Goal: Transaction & Acquisition: Purchase product/service

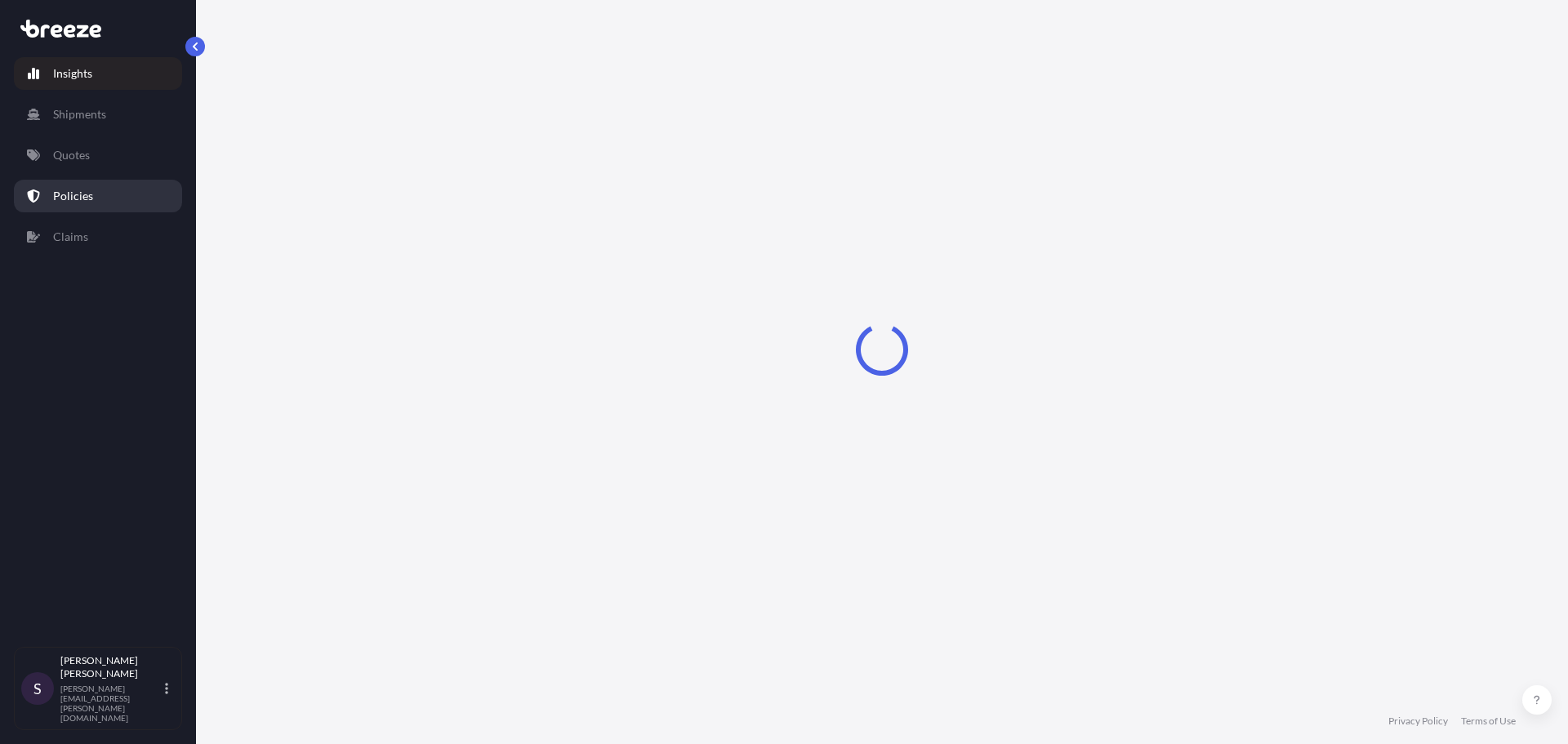
select select "2025"
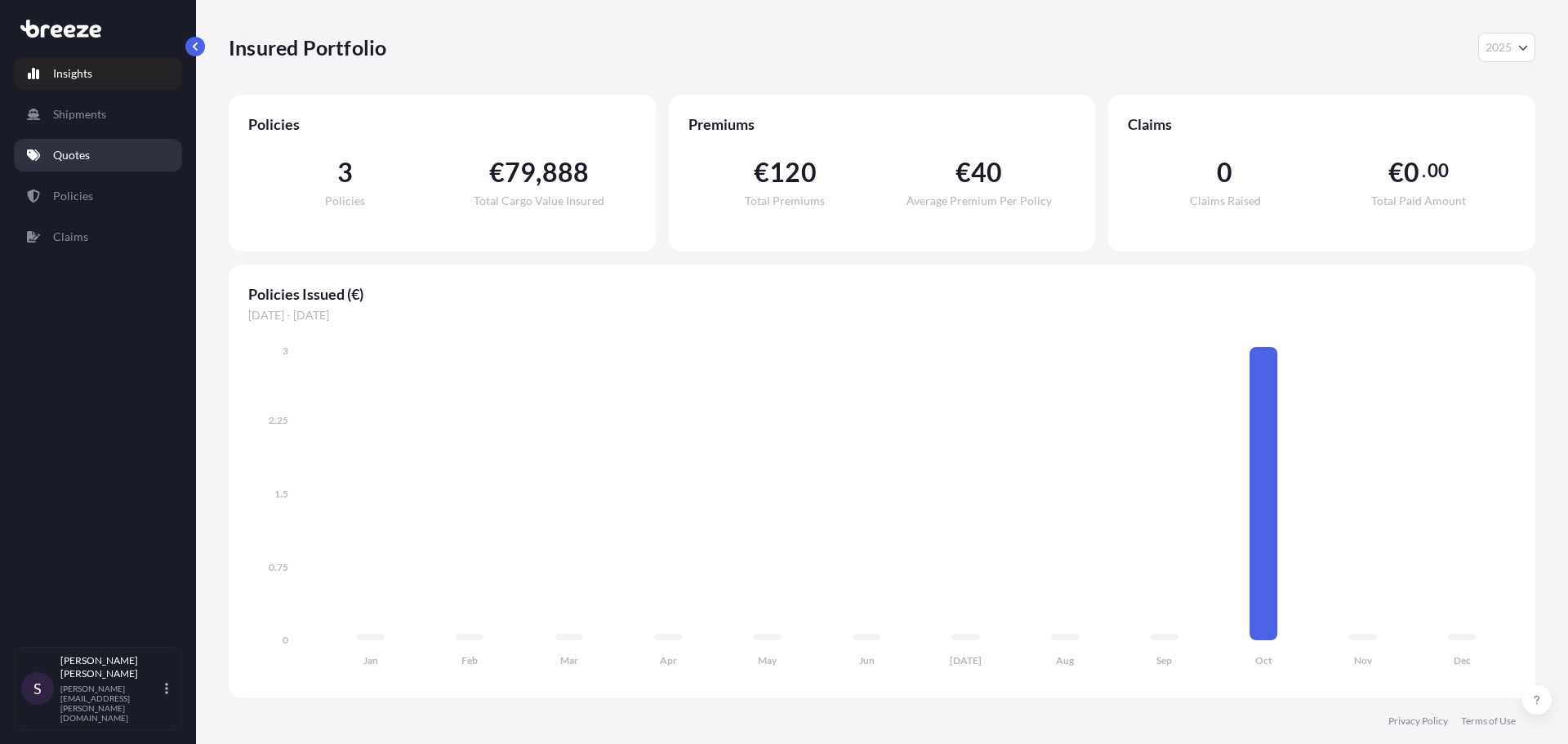
click at [100, 159] on link "Quotes" at bounding box center [98, 155] width 168 height 33
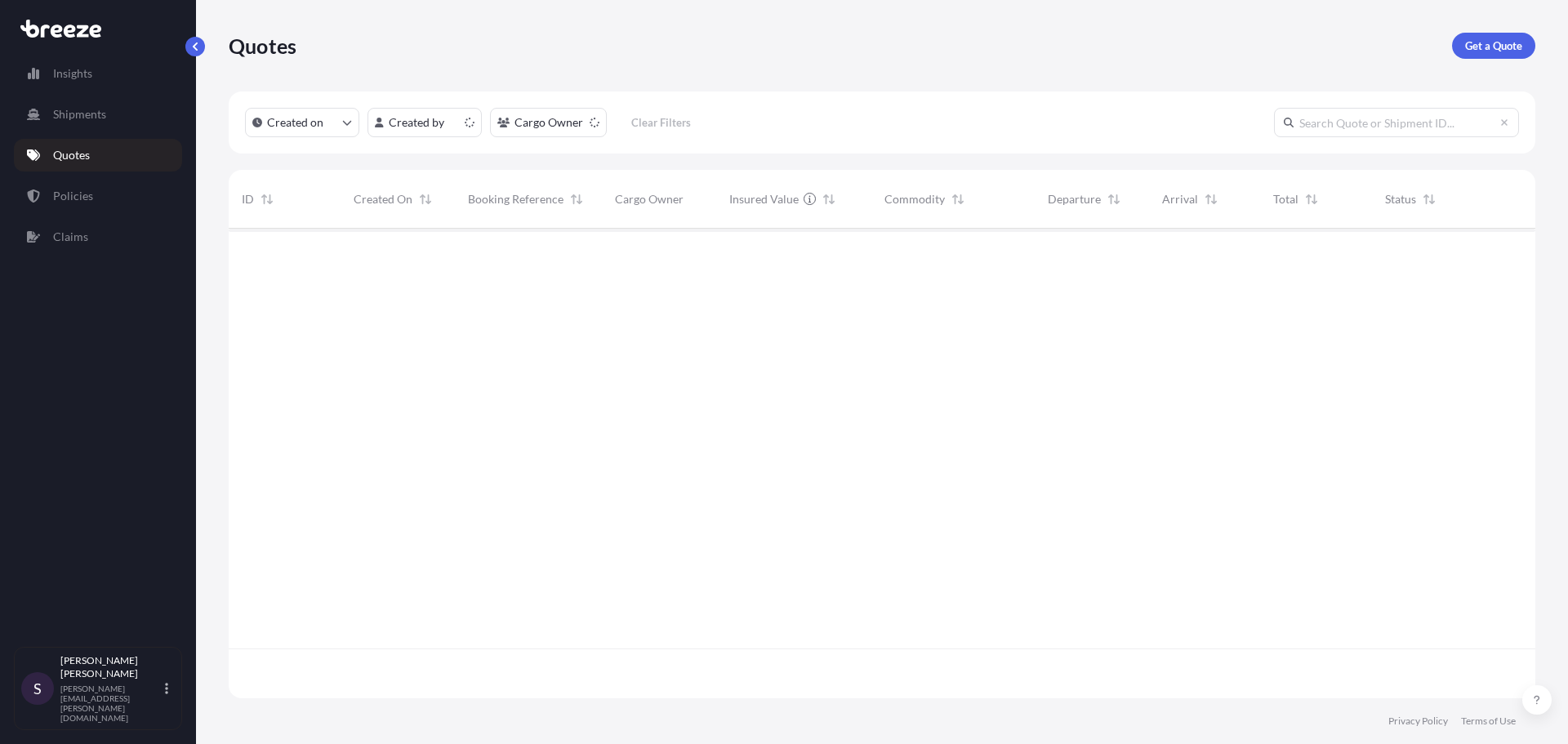
scroll to position [466, 1295]
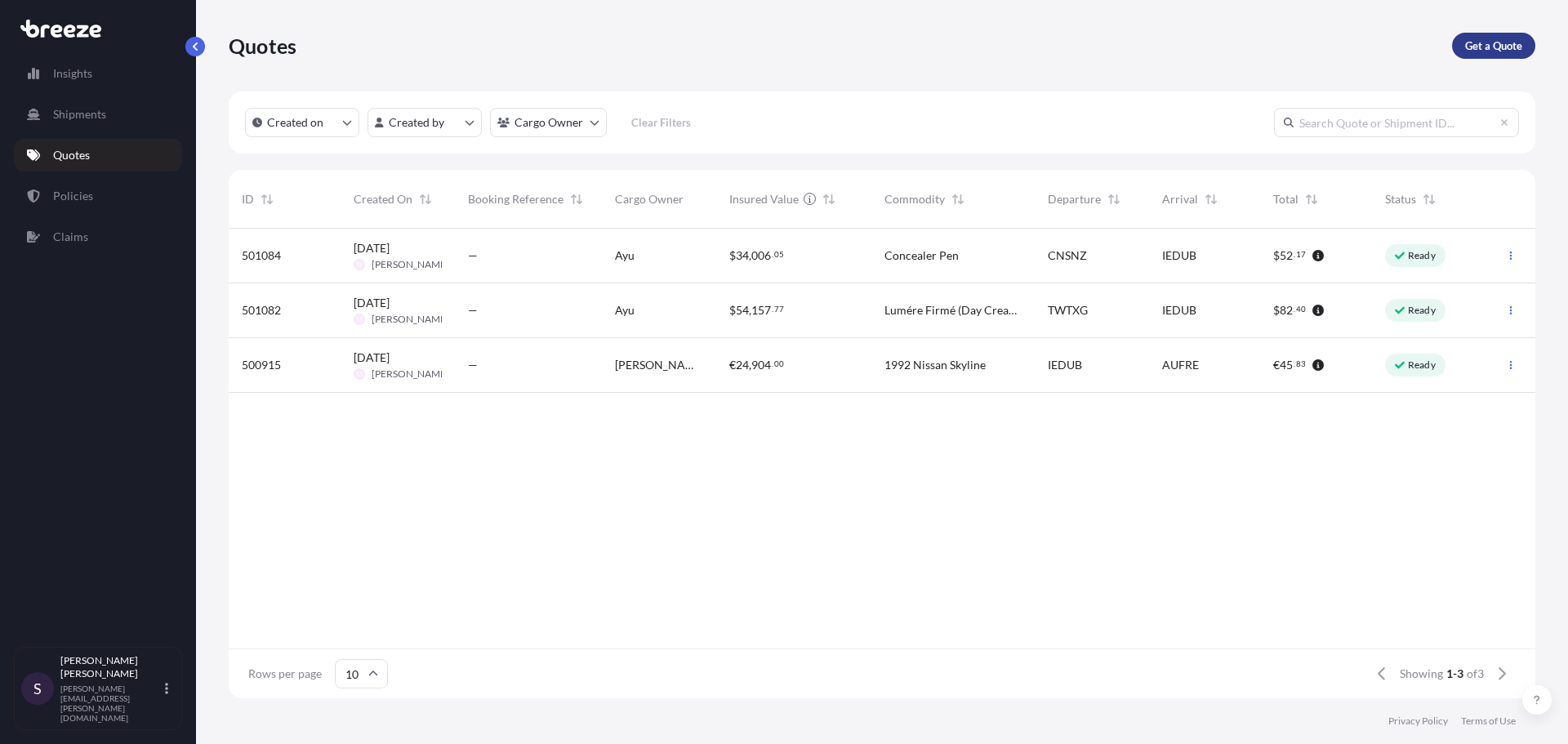
click at [1517, 43] on p "Get a Quote" at bounding box center [1493, 45] width 57 height 16
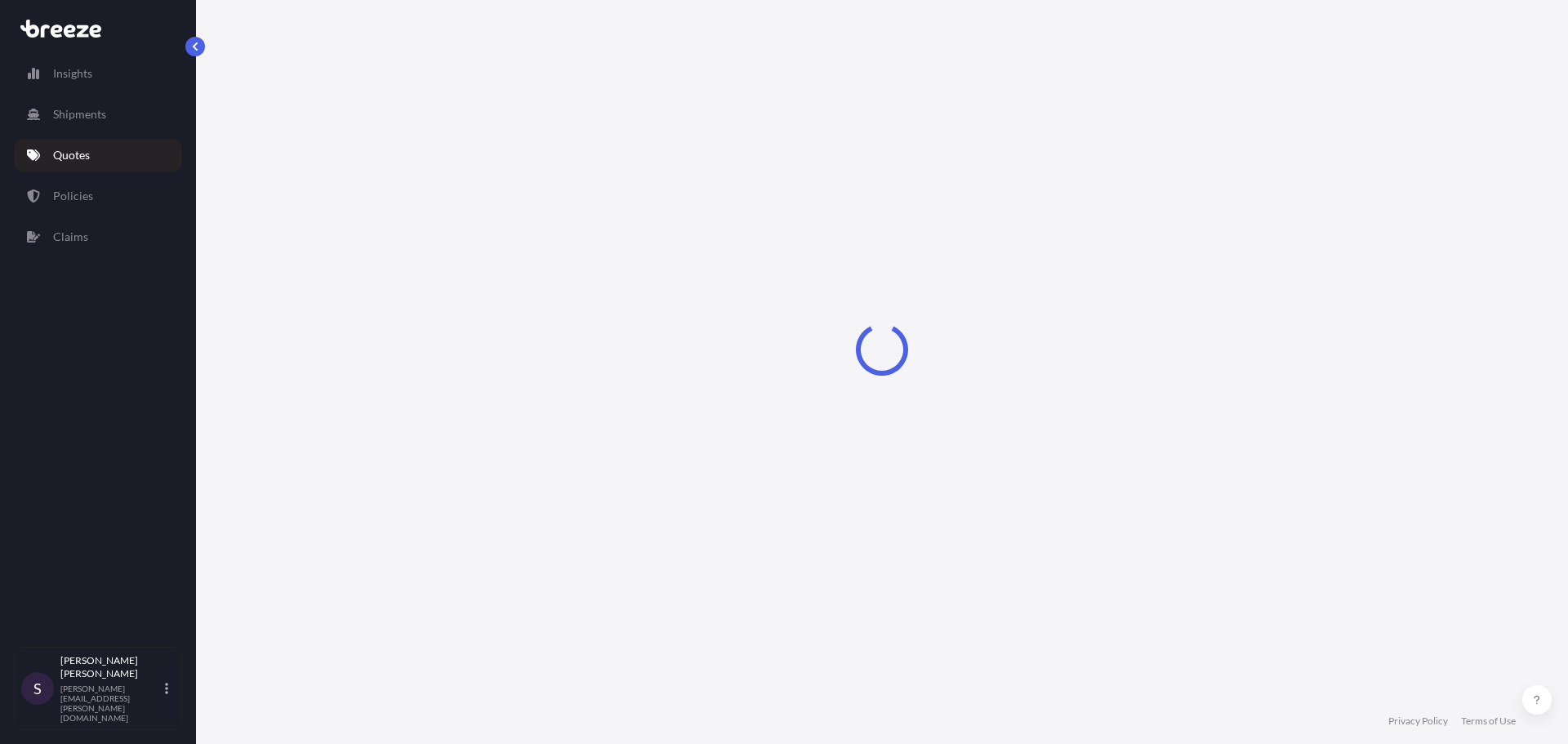
select select "Sea"
select select "1"
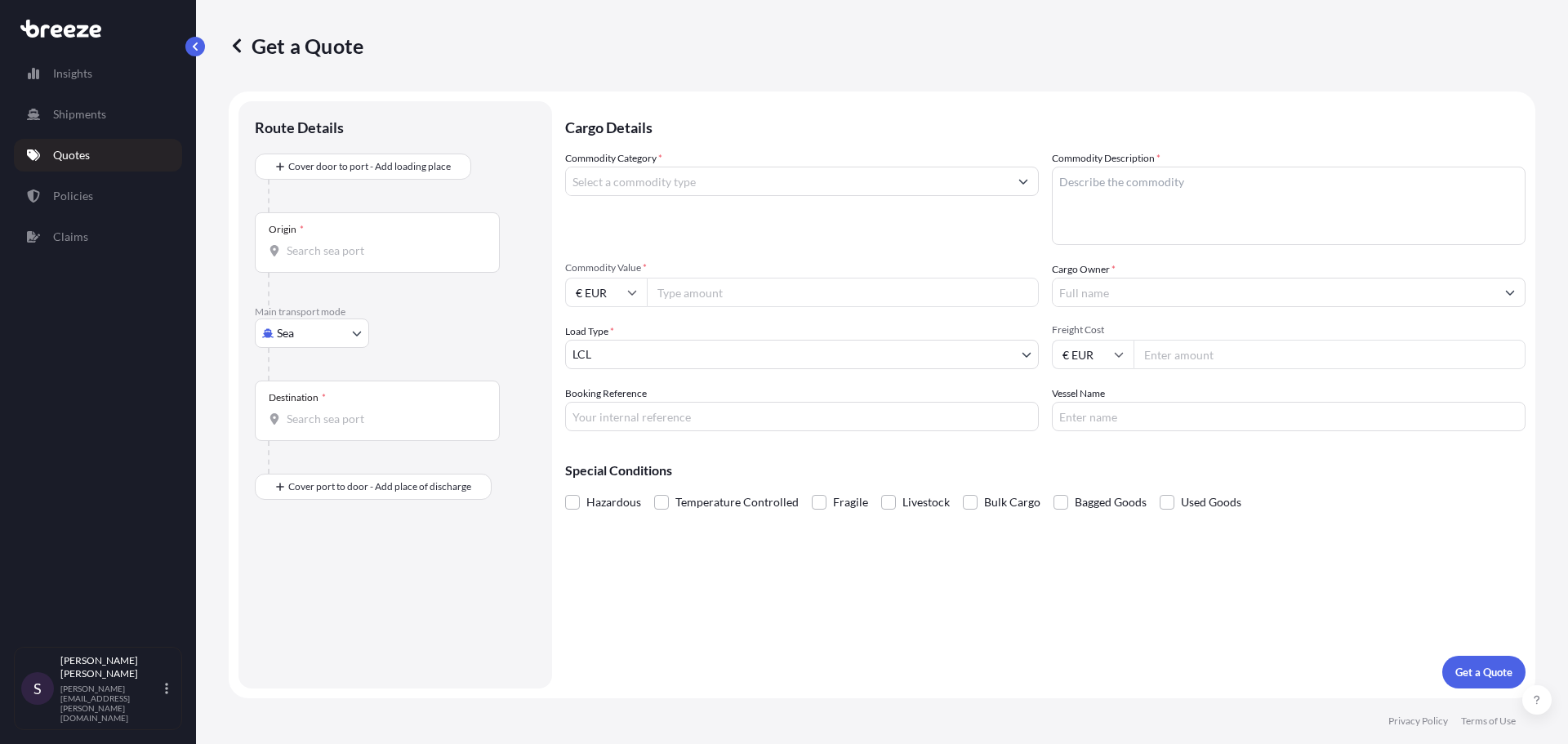
click at [330, 227] on div "Origin *" at bounding box center [377, 243] width 245 height 60
click at [330, 243] on input "Origin *" at bounding box center [382, 250] width 193 height 16
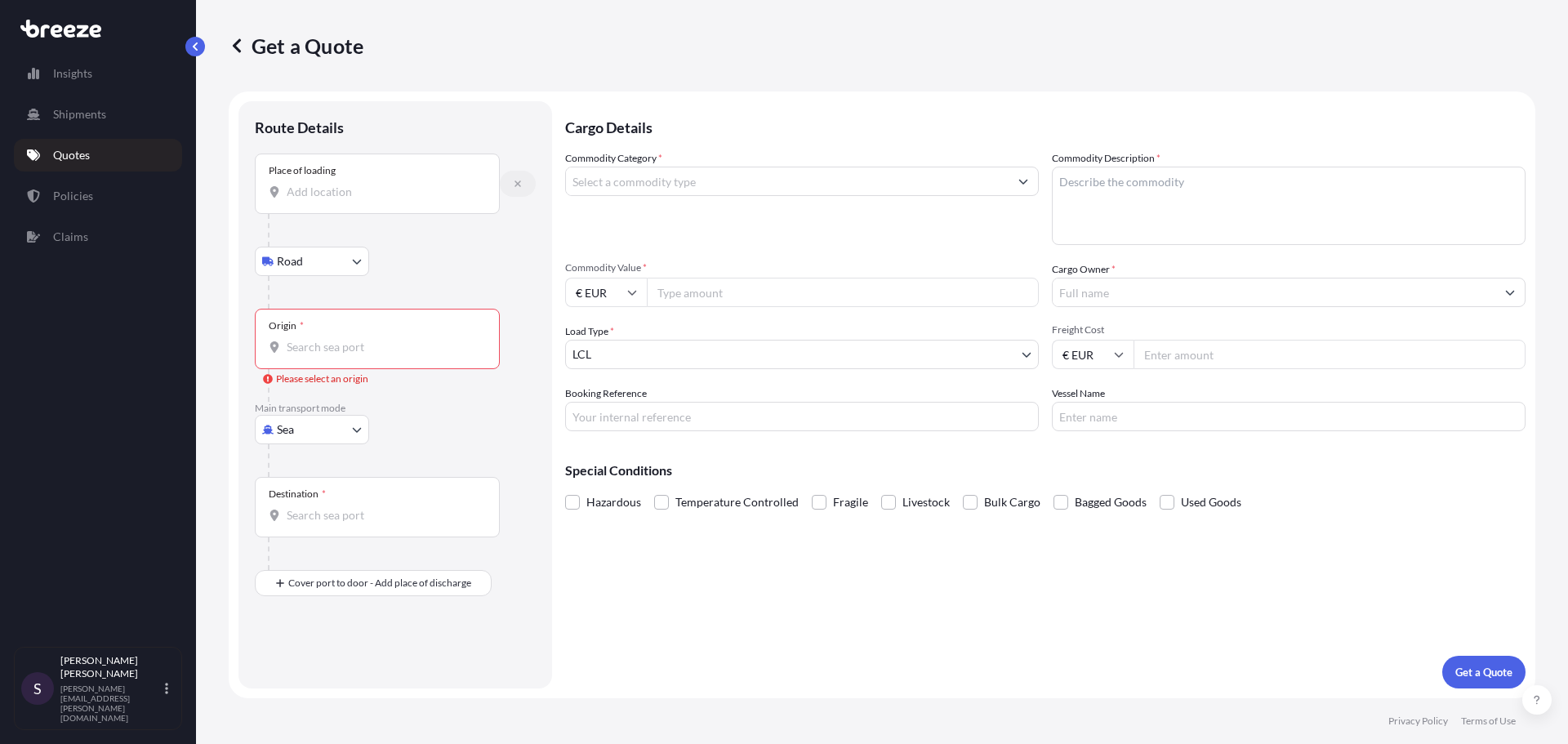
click at [519, 182] on icon "button" at bounding box center [518, 184] width 7 height 7
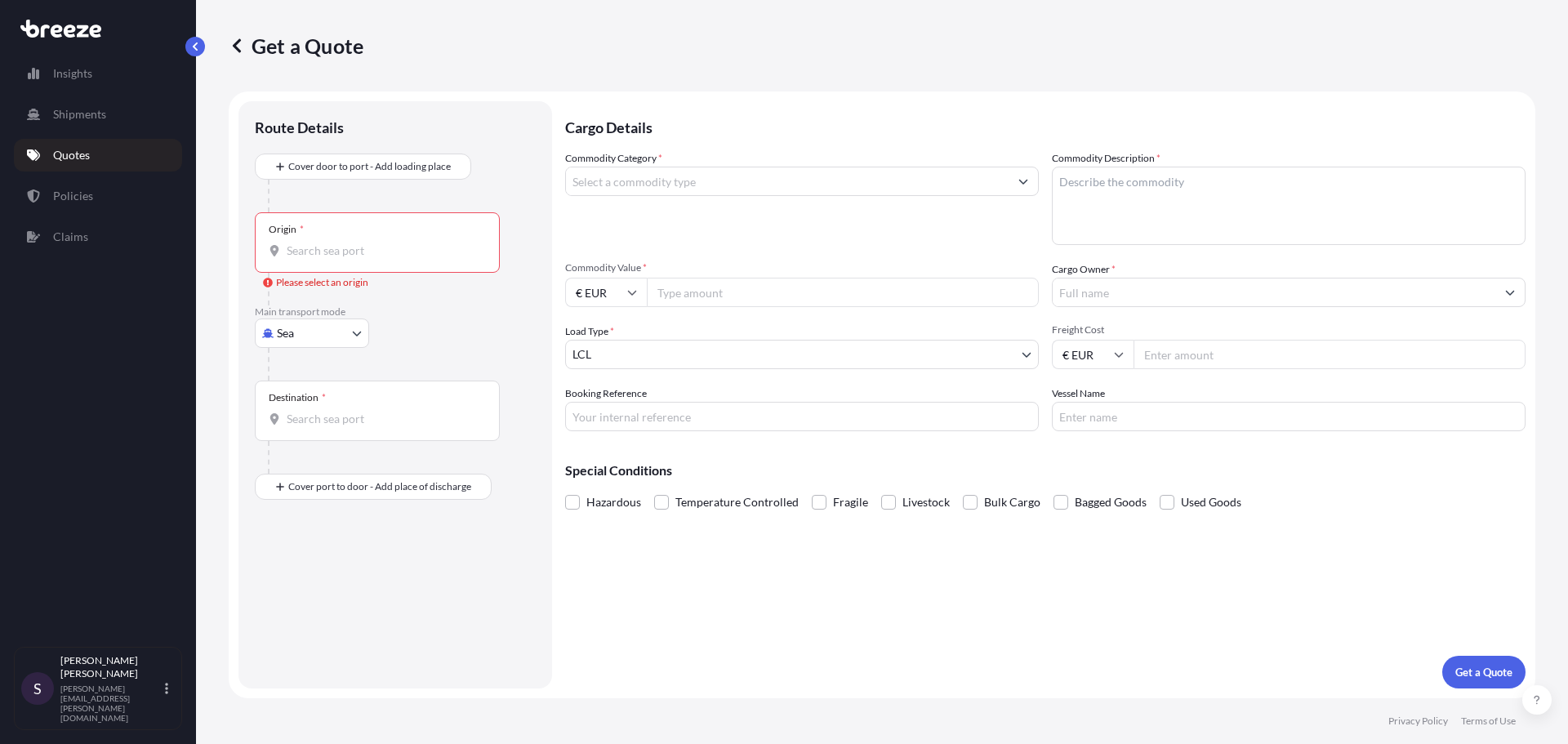
click at [321, 333] on body "0 options available. Insights Shipments Quotes Policies Claims S [PERSON_NAME] …" at bounding box center [784, 372] width 1568 height 744
click at [309, 399] on div "Air" at bounding box center [312, 405] width 101 height 29
select select "Air"
click at [314, 258] on input "Origin *" at bounding box center [382, 257] width 193 height 16
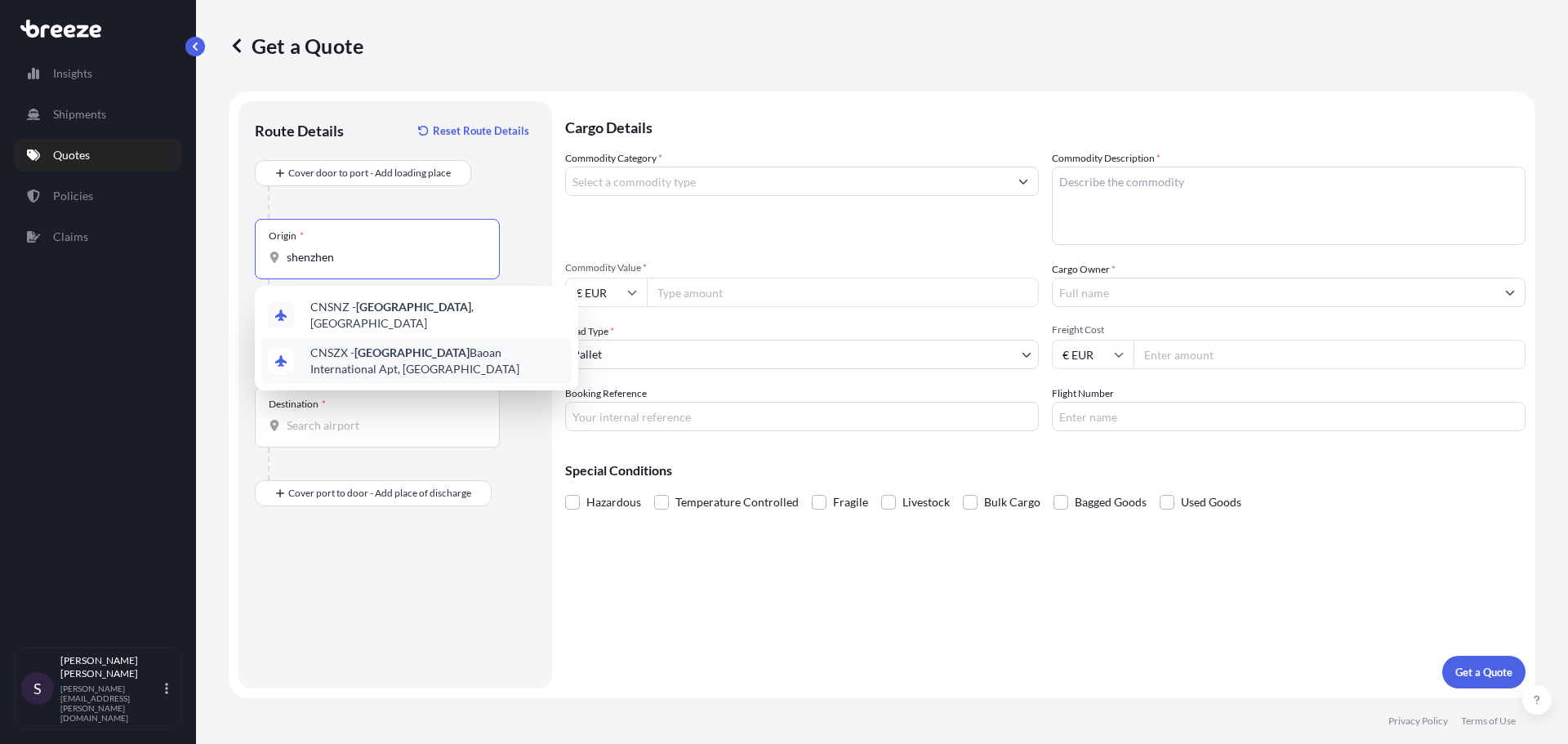
click at [350, 361] on div "CNSZX - Shenzhen Baoan International Apt, [GEOGRAPHIC_DATA]" at bounding box center [417, 360] width 310 height 45
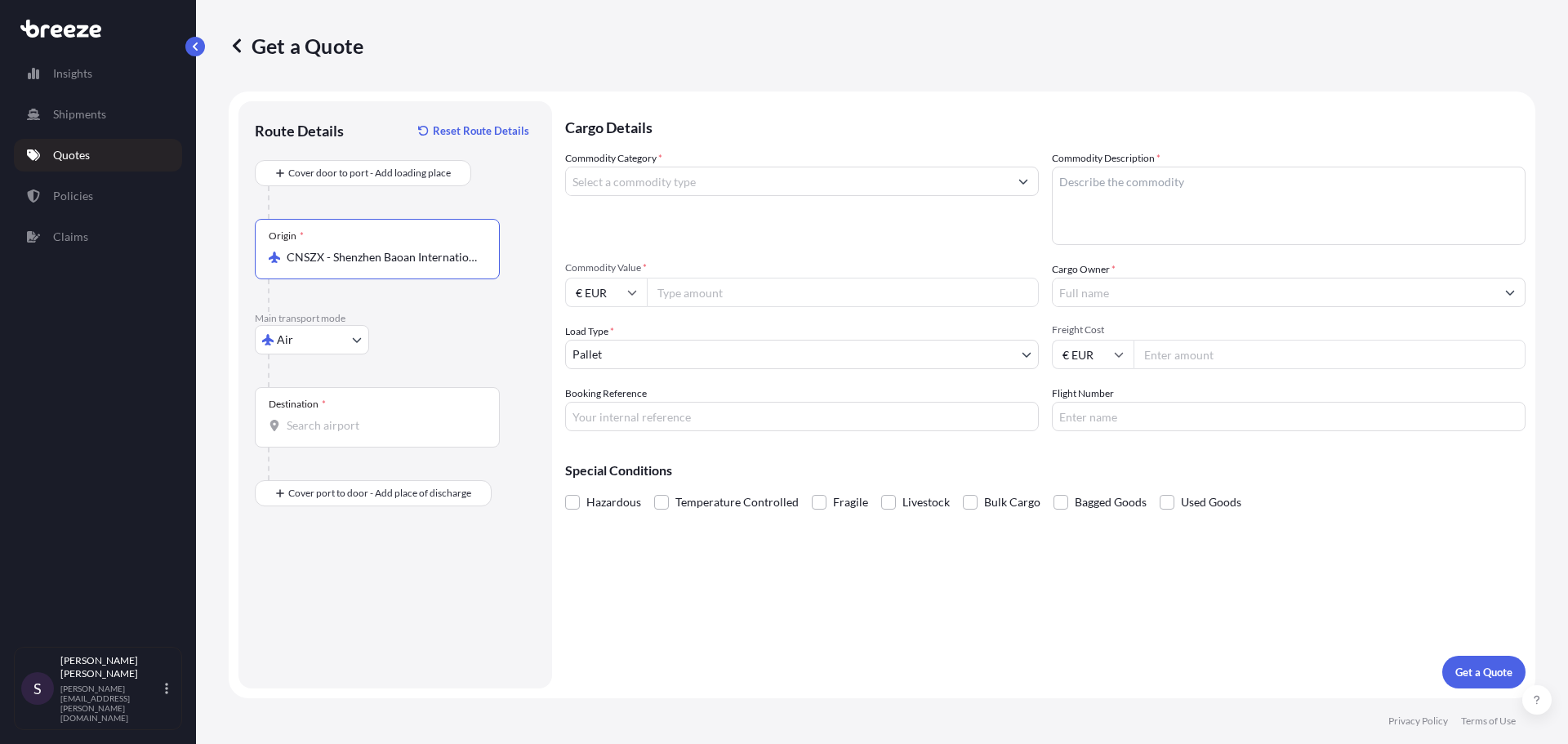
type input "CNSZX - Shenzhen Baoan International Apt, [GEOGRAPHIC_DATA]"
click at [319, 417] on div "Destination *" at bounding box center [377, 417] width 245 height 60
click at [319, 417] on input "Destination *" at bounding box center [382, 425] width 193 height 16
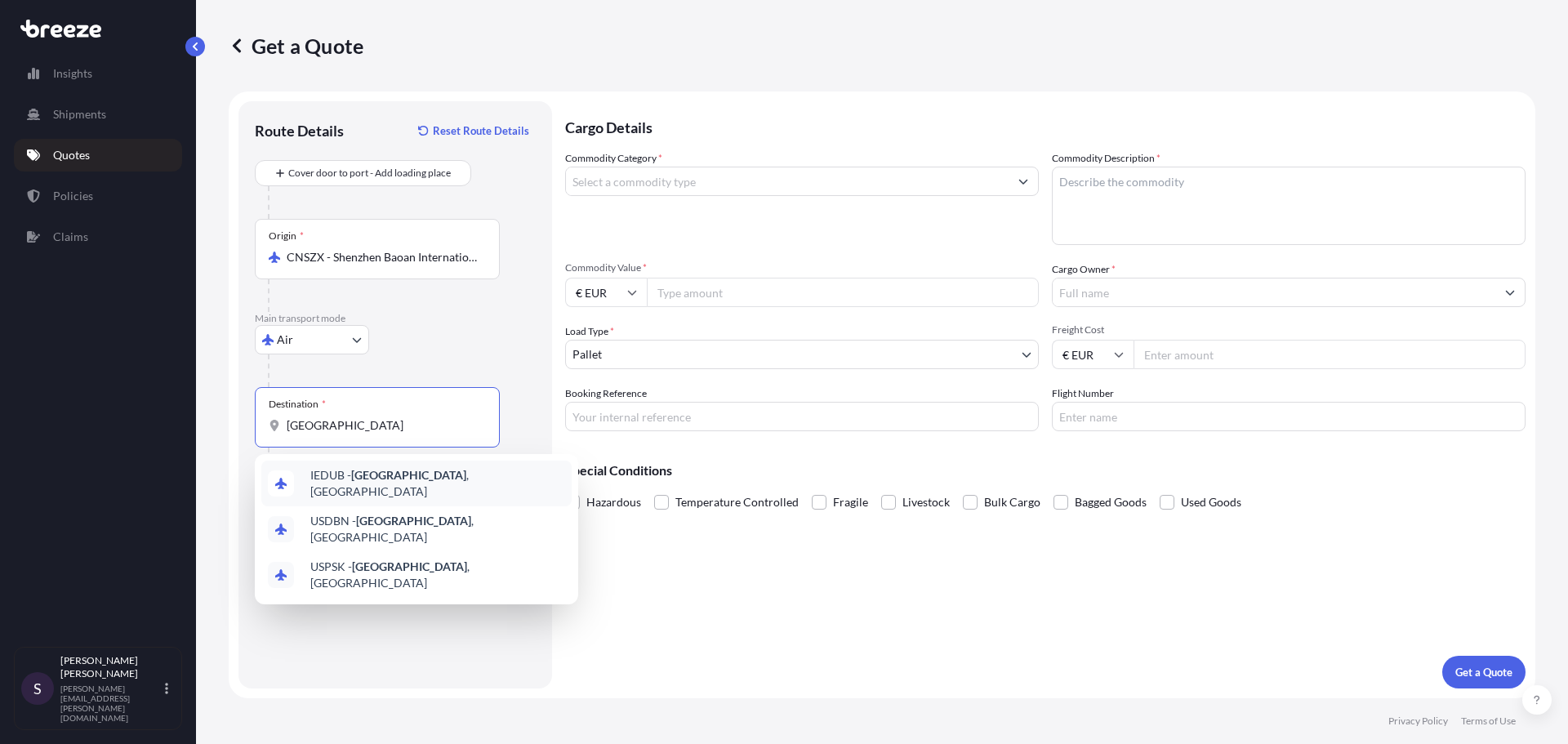
click at [319, 481] on span "IEDUB - [GEOGRAPHIC_DATA] , [GEOGRAPHIC_DATA]" at bounding box center [437, 483] width 255 height 33
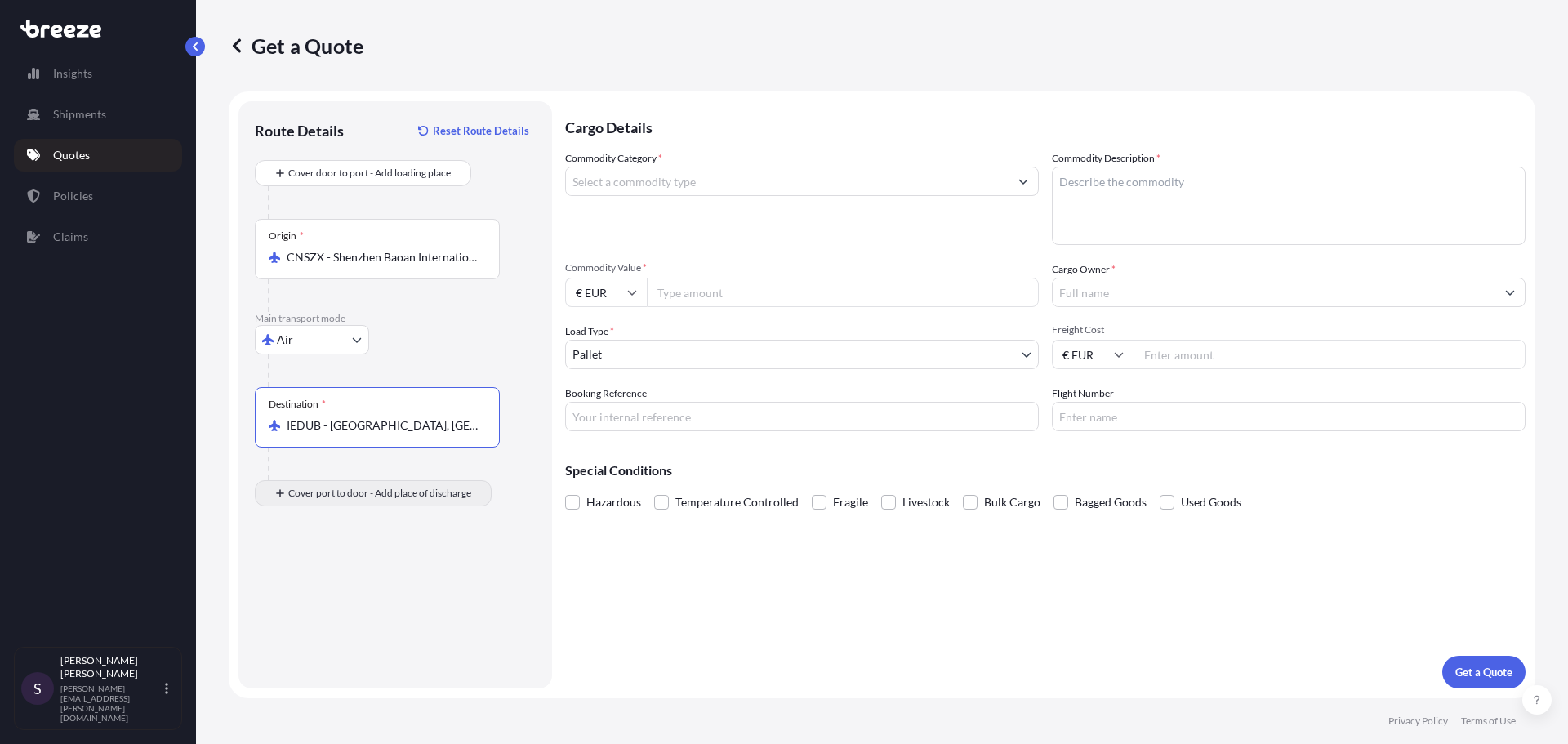
type input "IEDUB - [GEOGRAPHIC_DATA], [GEOGRAPHIC_DATA]"
click at [305, 587] on input "Place of Discharge" at bounding box center [382, 580] width 193 height 16
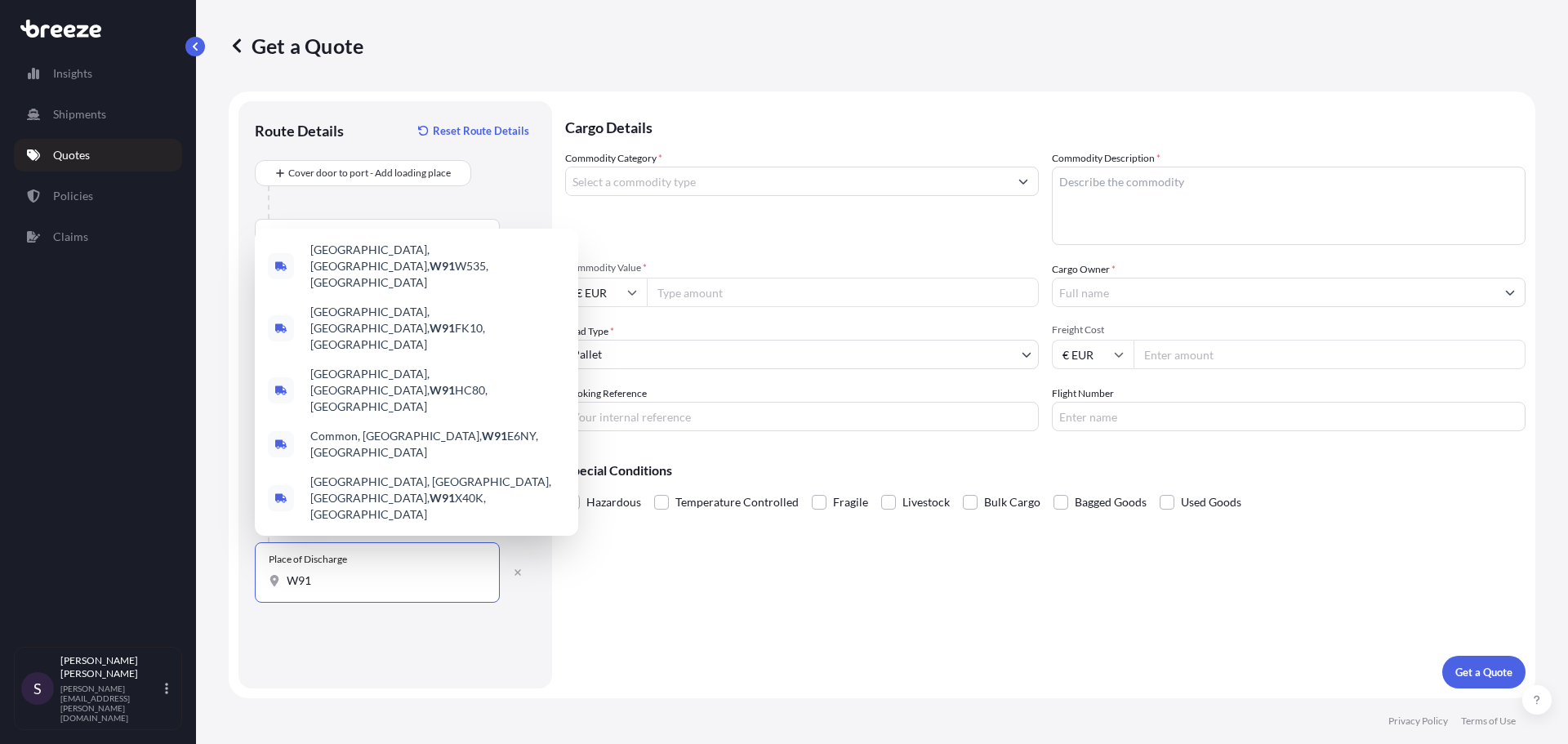
type input "W91"
click at [1156, 295] on input "Cargo Owner *" at bounding box center [1274, 292] width 442 height 29
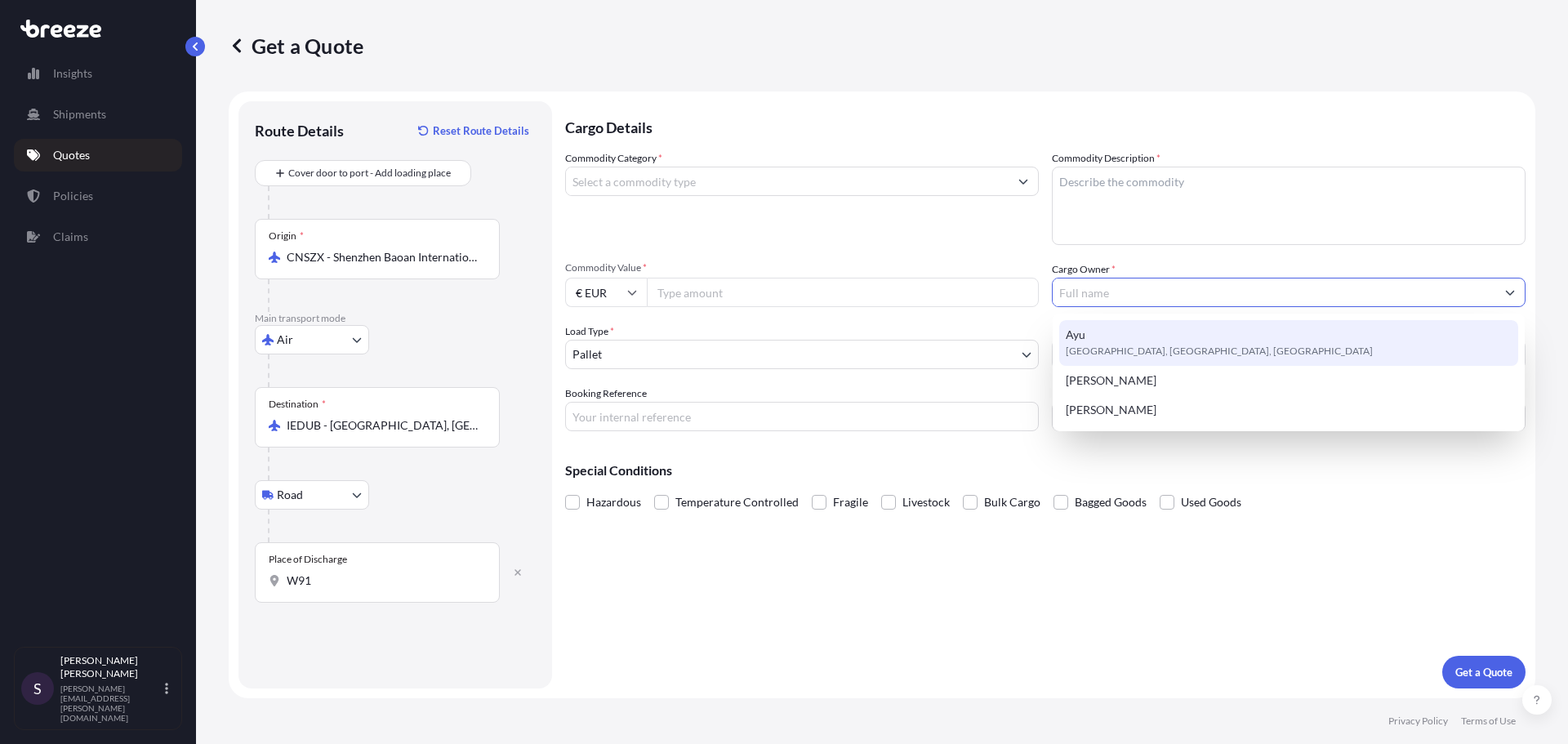
click at [1078, 337] on span "Ayu" at bounding box center [1075, 334] width 20 height 16
type input "Ayu"
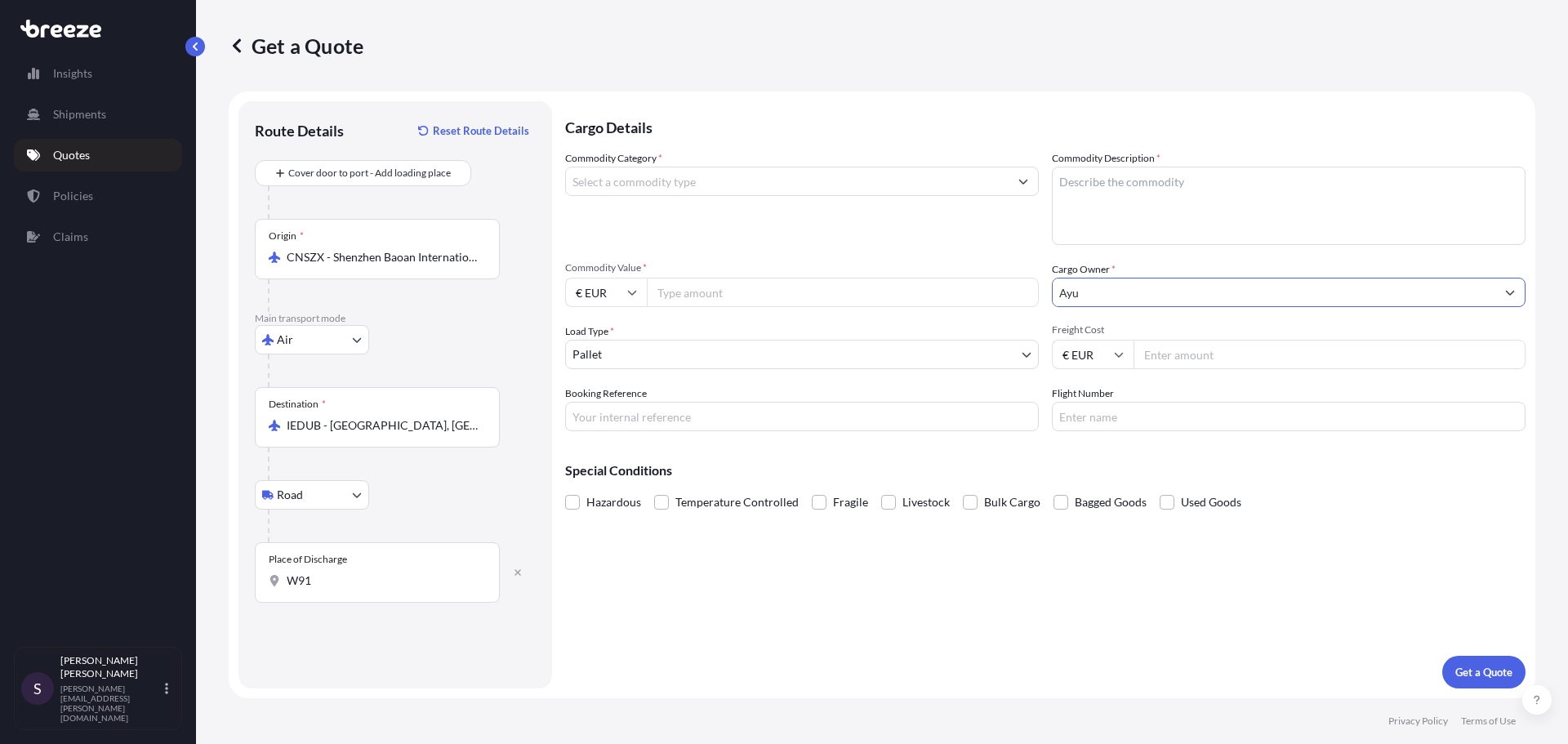
click at [1108, 298] on input "Ayu" at bounding box center [1274, 292] width 442 height 29
click at [1268, 279] on input "Ayu" at bounding box center [1274, 292] width 442 height 29
click at [1517, 291] on button "Show suggestions" at bounding box center [1510, 292] width 29 height 29
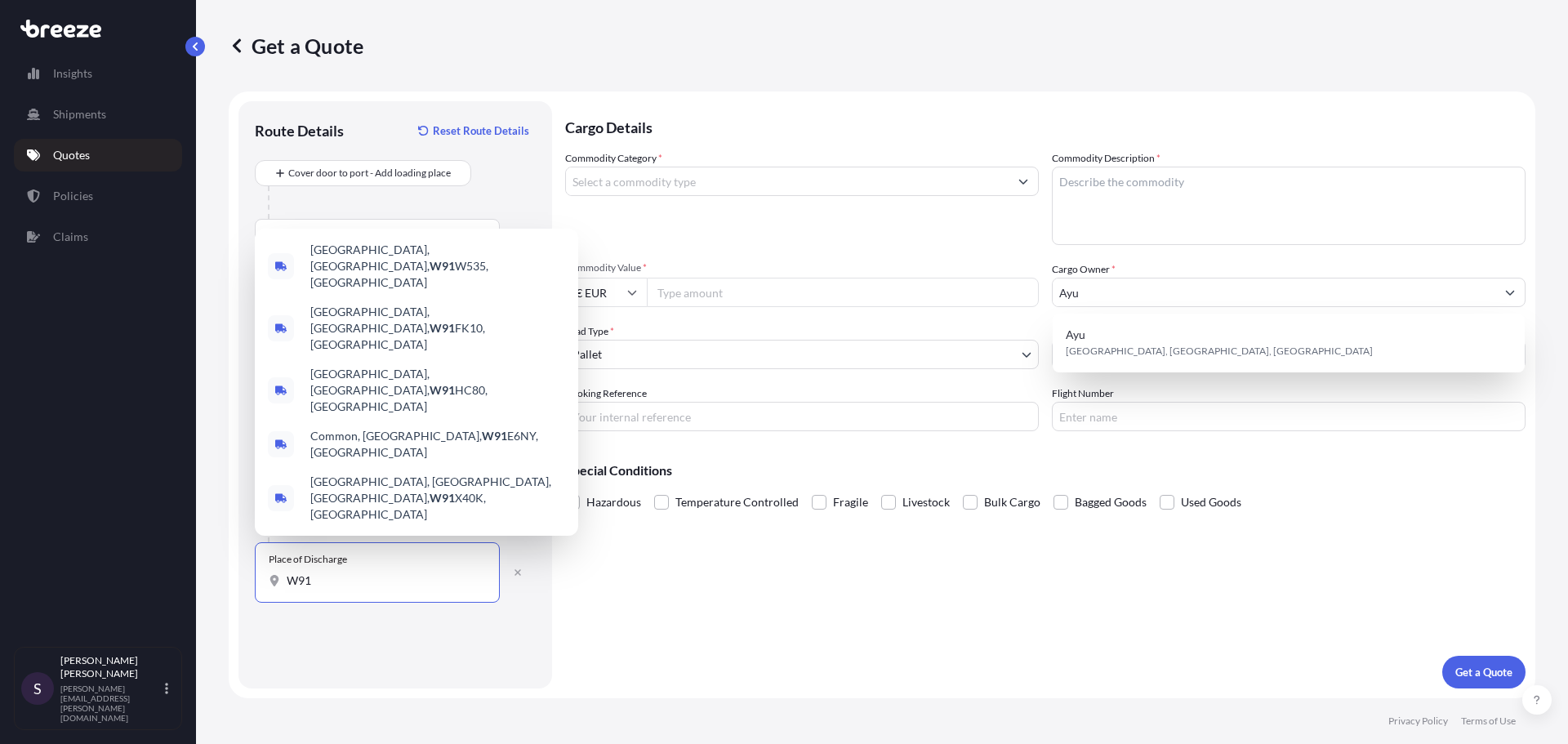
click at [347, 579] on input "W91" at bounding box center [382, 580] width 193 height 16
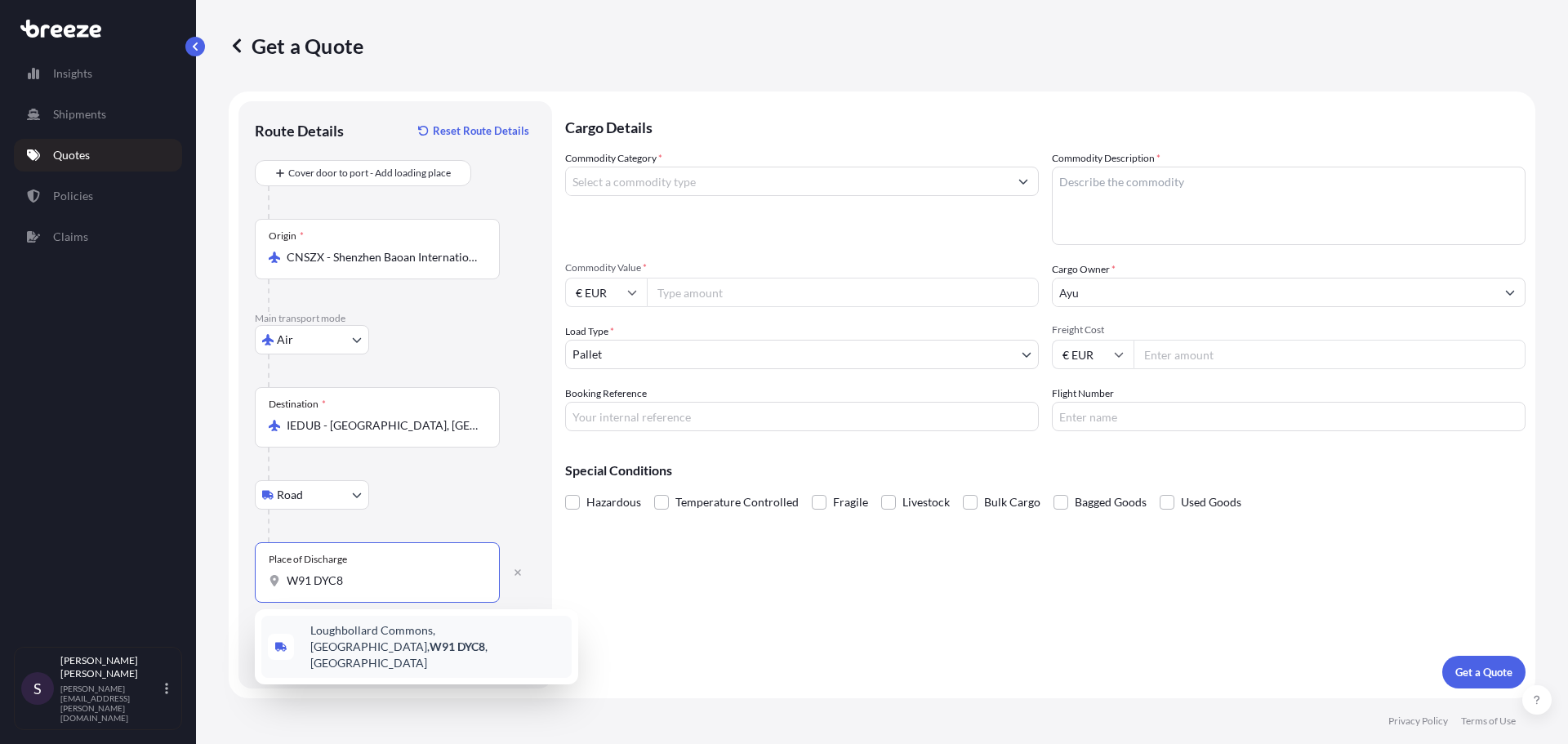
click at [351, 623] on span "Loughbollard Commons, [GEOGRAPHIC_DATA], [GEOGRAPHIC_DATA] , [GEOGRAPHIC_DATA]" at bounding box center [437, 646] width 255 height 49
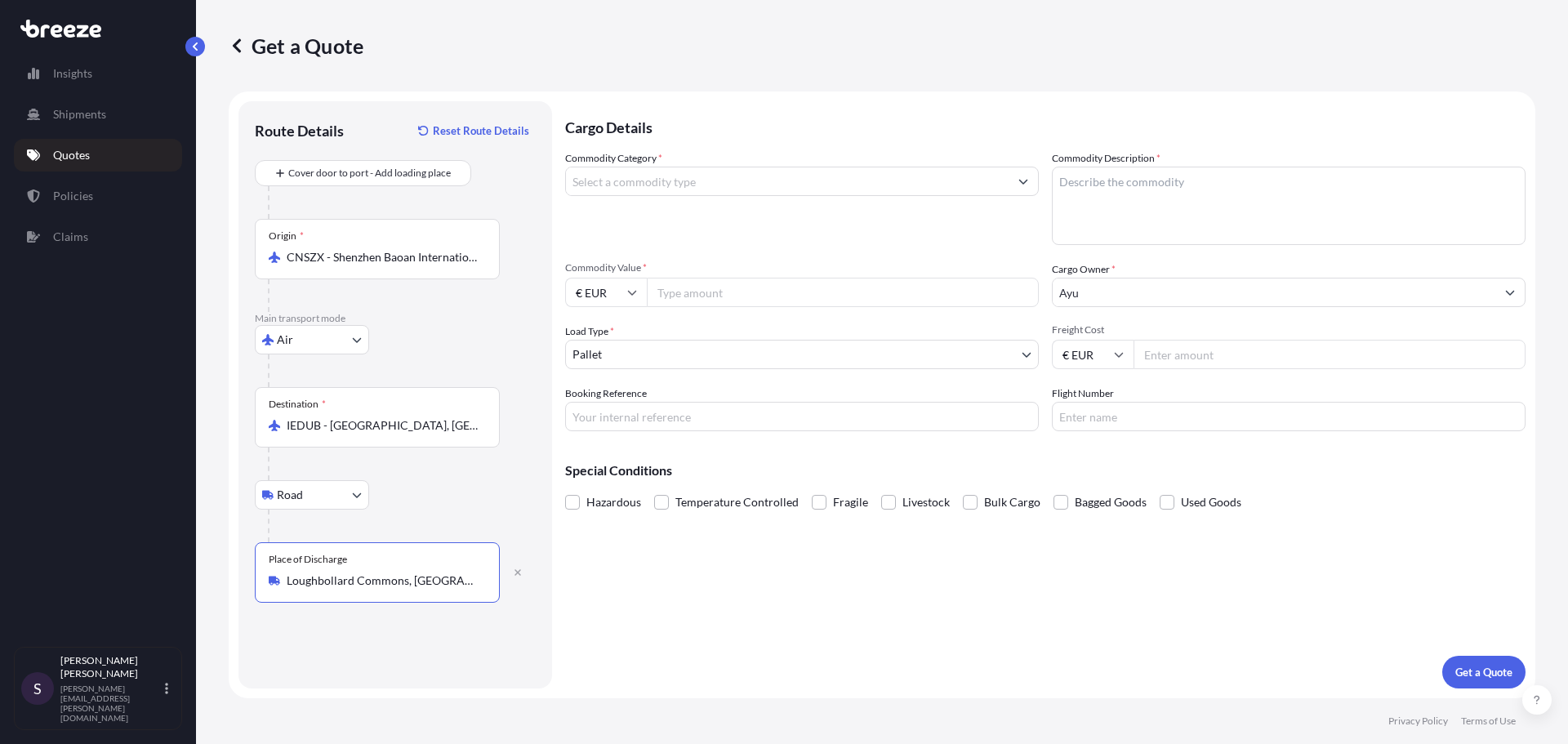
type input "Loughbollard Commons, [GEOGRAPHIC_DATA], [GEOGRAPHIC_DATA], [GEOGRAPHIC_DATA]"
click at [633, 189] on input "Commodity Category *" at bounding box center [787, 181] width 442 height 29
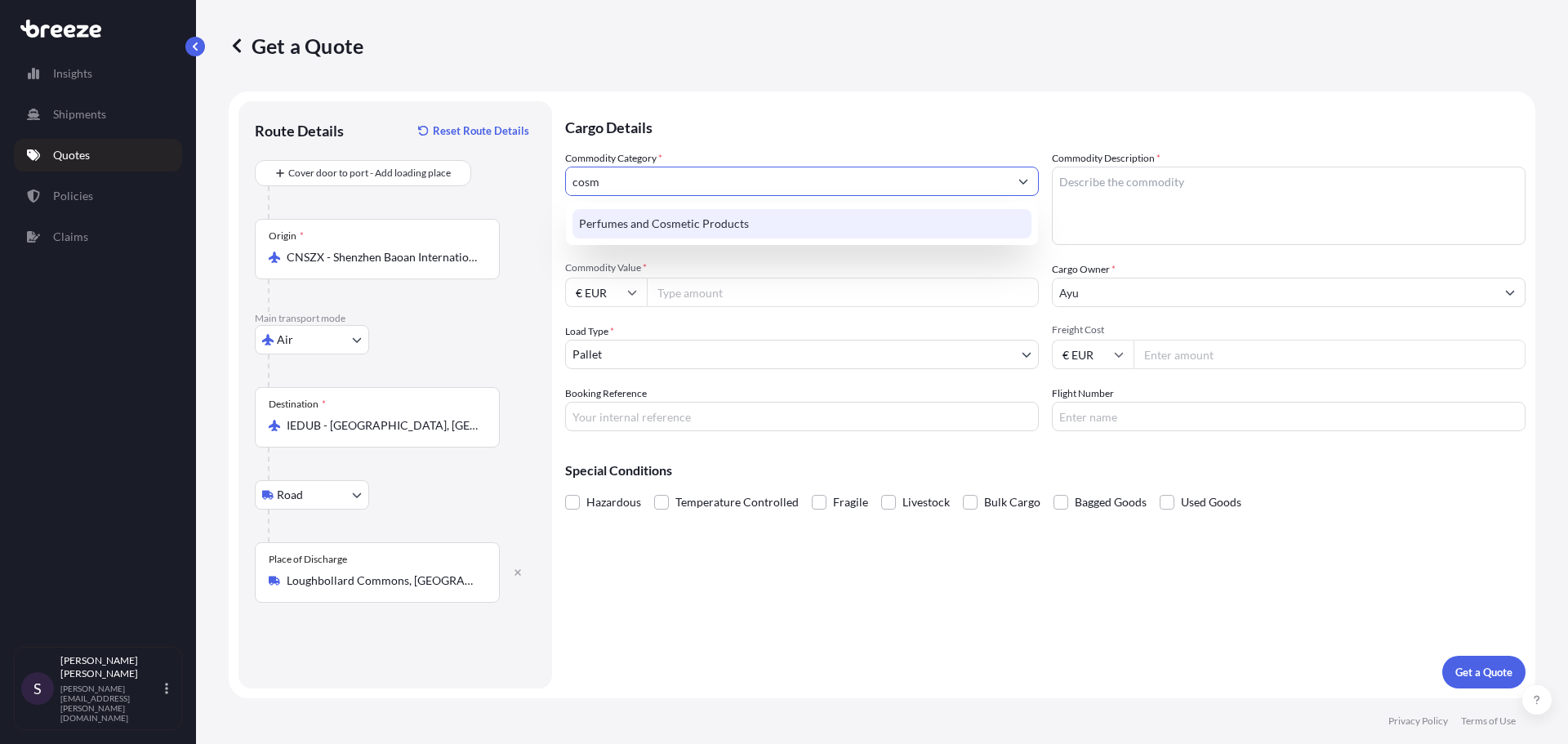
click at [652, 229] on div "Perfumes and Cosmetic Products" at bounding box center [802, 224] width 459 height 29
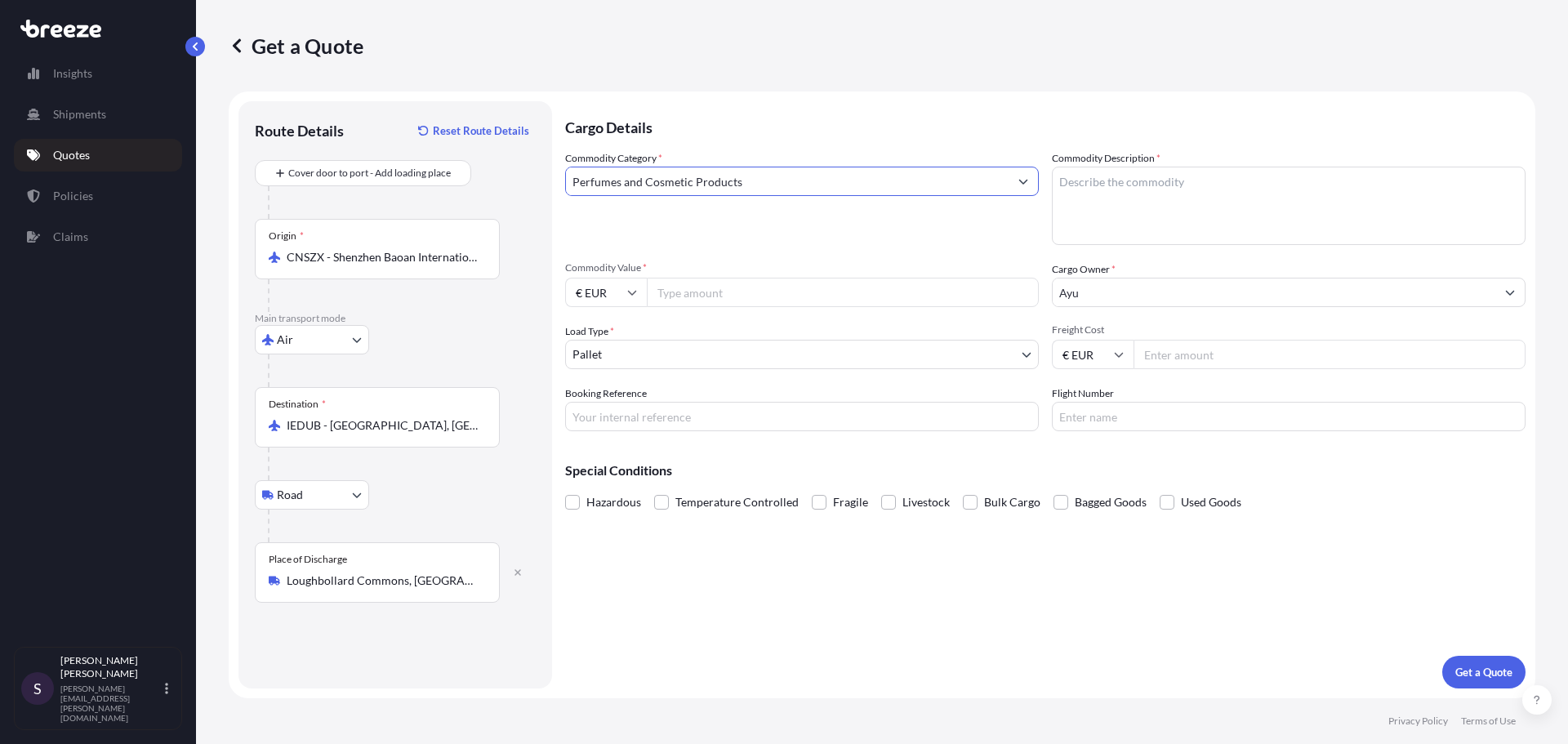
type input "Perfumes and Cosmetic Products"
click at [1163, 167] on textarea "Commodity Description *" at bounding box center [1289, 205] width 474 height 78
click at [1150, 213] on textarea "Commodity Description *" at bounding box center [1289, 205] width 474 height 78
type textarea "~"
type textarea "Concealer Pen"
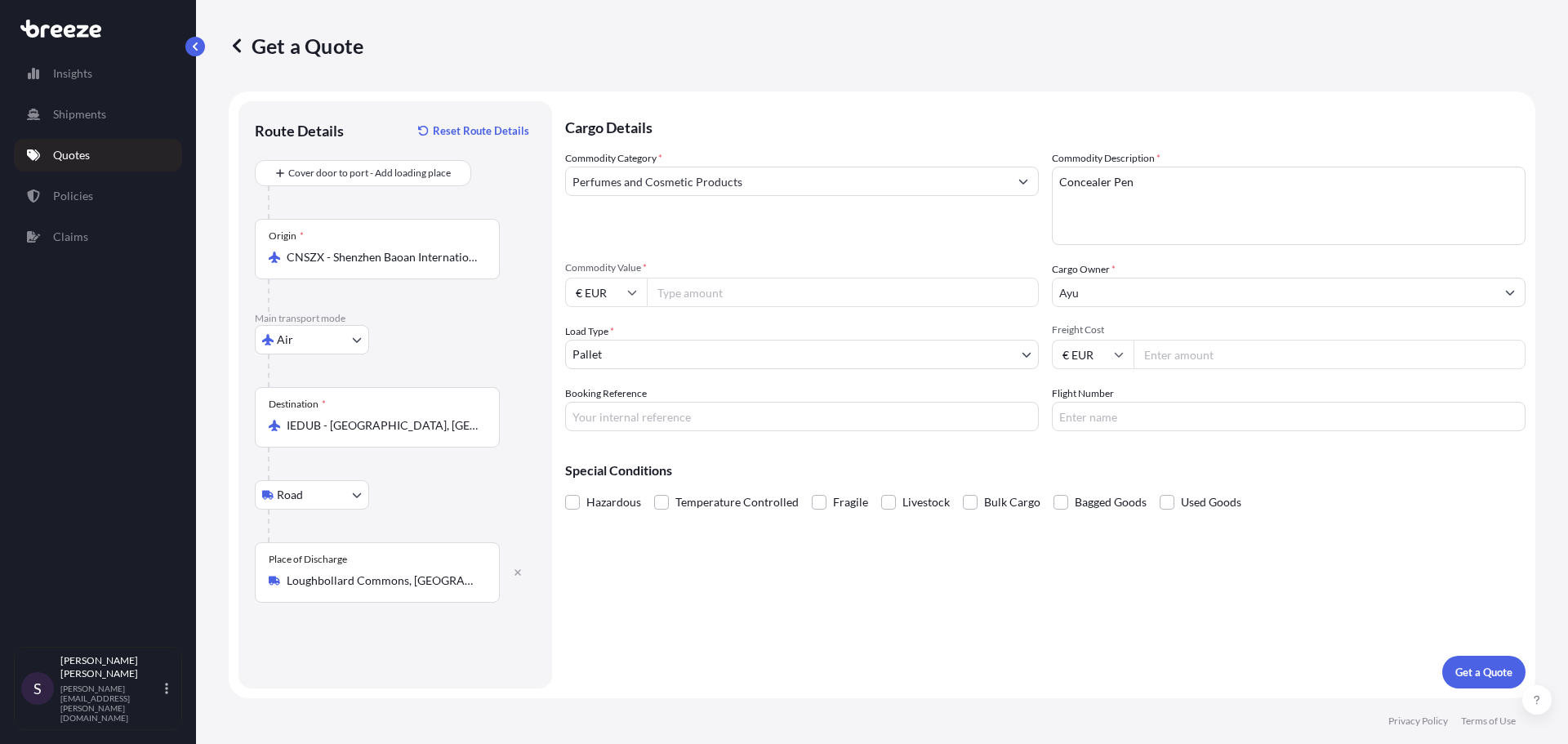
click at [1153, 435] on div "Cargo Details Commodity Category * Perfumes and Cosmetic Products Commodity Des…" at bounding box center [1045, 394] width 960 height 587
click at [1146, 429] on input "Flight Number" at bounding box center [1289, 417] width 474 height 29
click at [1072, 352] on input "€ EUR" at bounding box center [1092, 354] width 81 height 29
click at [1089, 475] on div "$ USD" at bounding box center [1093, 468] width 69 height 31
type input "$ USD"
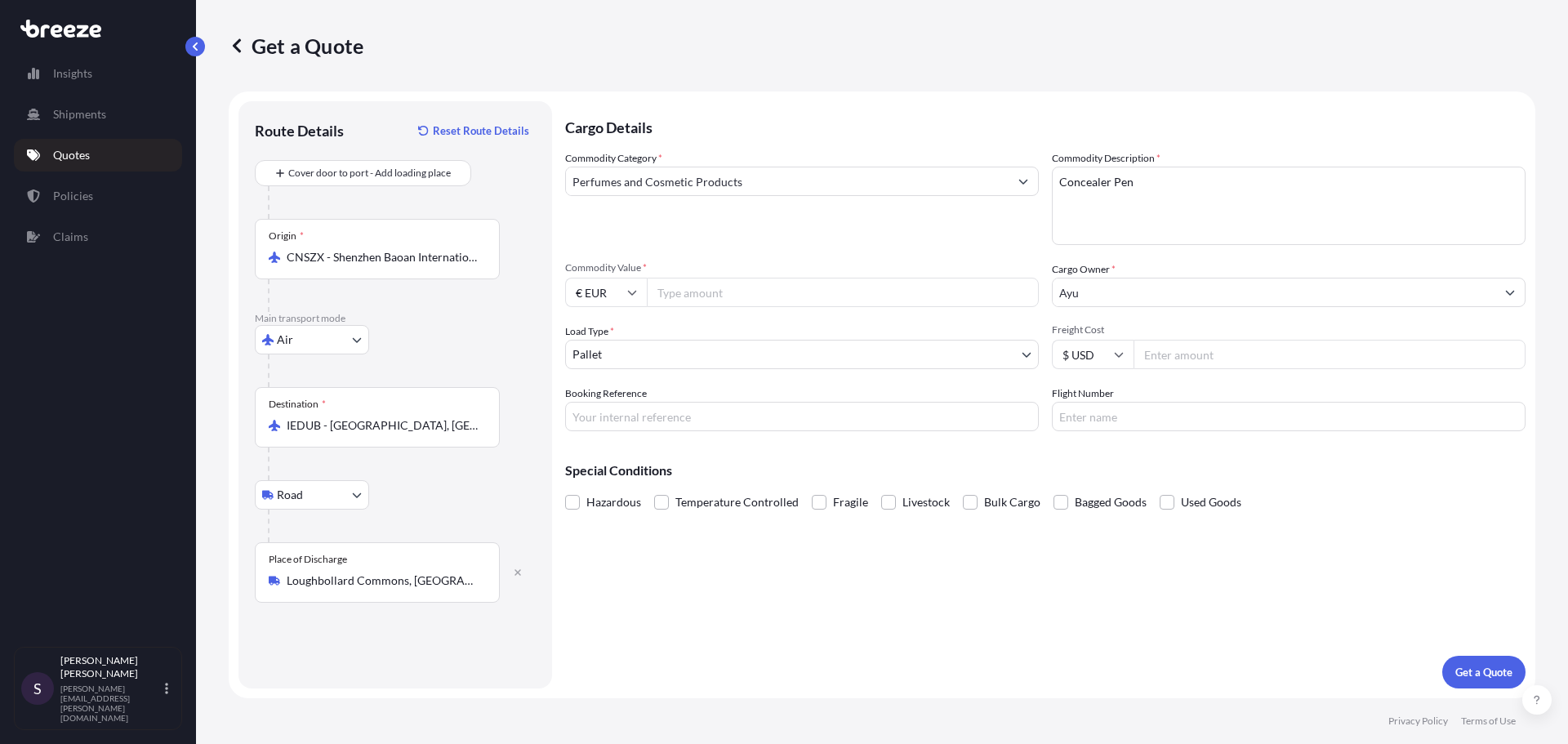
drag, startPoint x: 1156, startPoint y: 353, endPoint x: 1154, endPoint y: 342, distance: 11.2
click at [1156, 353] on input "Freight Cost" at bounding box center [1329, 354] width 392 height 29
type input "4793"
click at [639, 355] on body "Insights Shipments Quotes Policies Claims S [PERSON_NAME] [PERSON_NAME][EMAIL_A…" at bounding box center [784, 372] width 1568 height 744
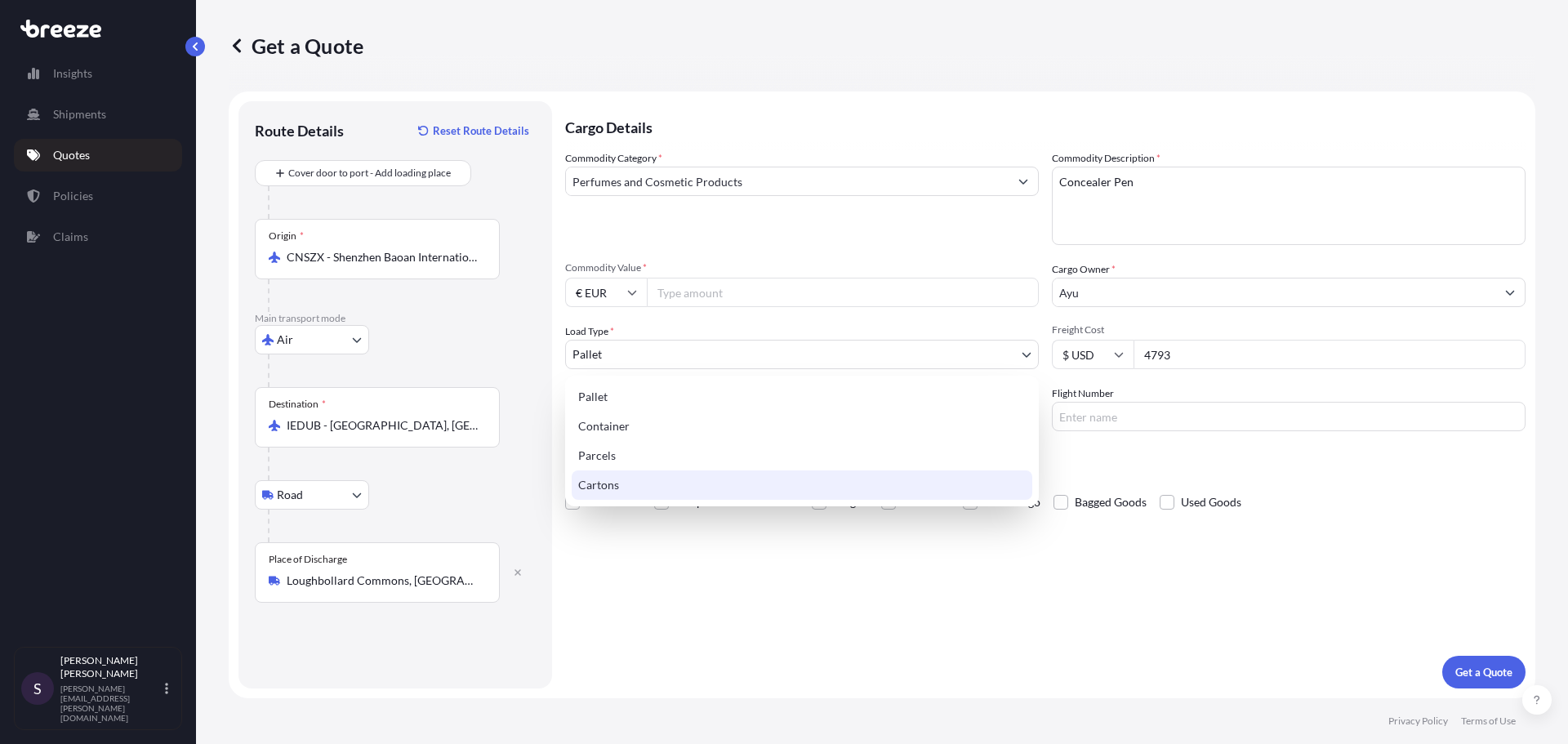
click at [644, 483] on div "Cartons" at bounding box center [802, 485] width 460 height 29
select select "4"
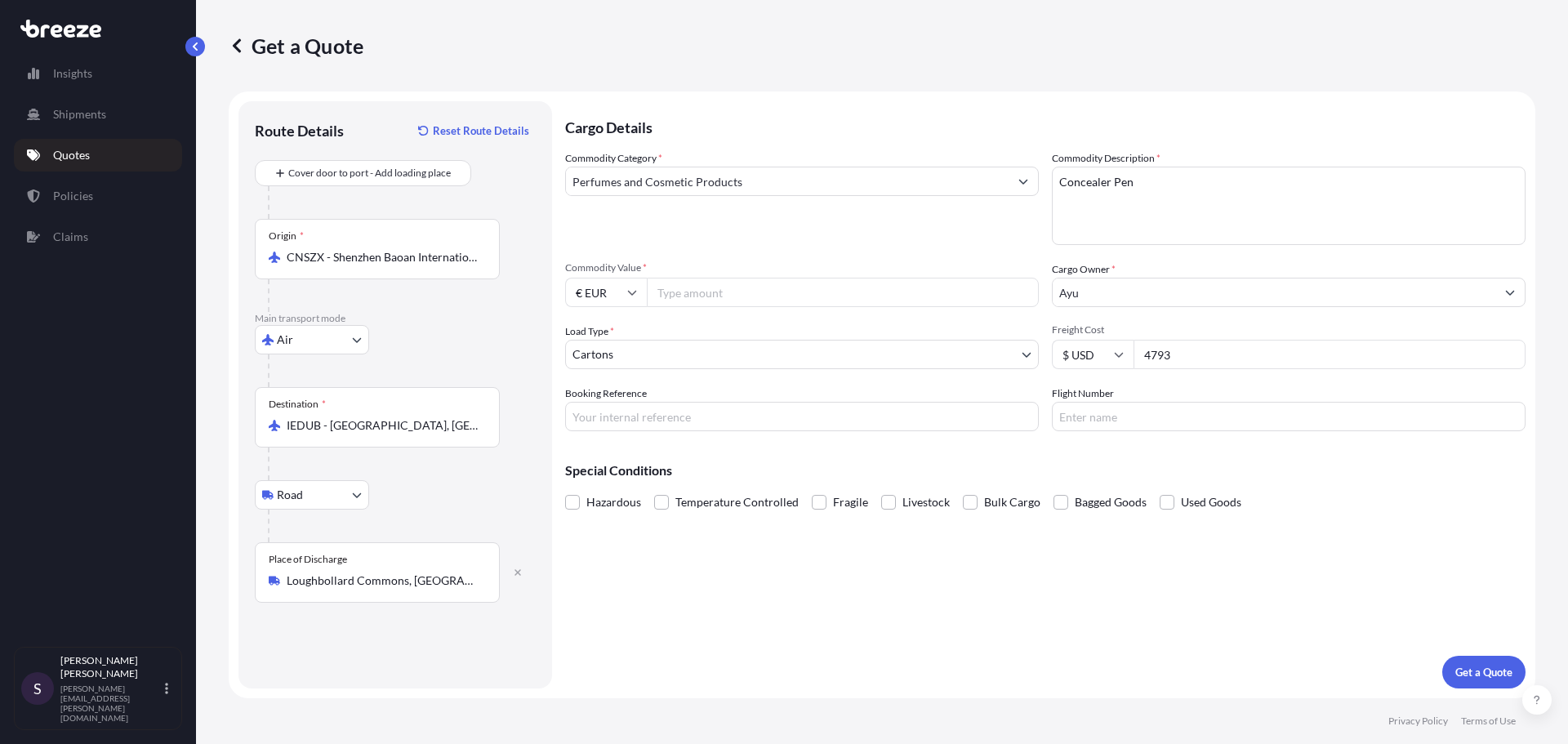
click at [690, 299] on input "Commodity Value *" at bounding box center [842, 292] width 392 height 29
click at [635, 298] on input "€ EUR" at bounding box center [605, 292] width 81 height 29
click at [620, 413] on div "$ USD" at bounding box center [606, 405] width 69 height 31
type input "$ USD"
click at [696, 293] on input "Commodity Value *" at bounding box center [842, 292] width 392 height 29
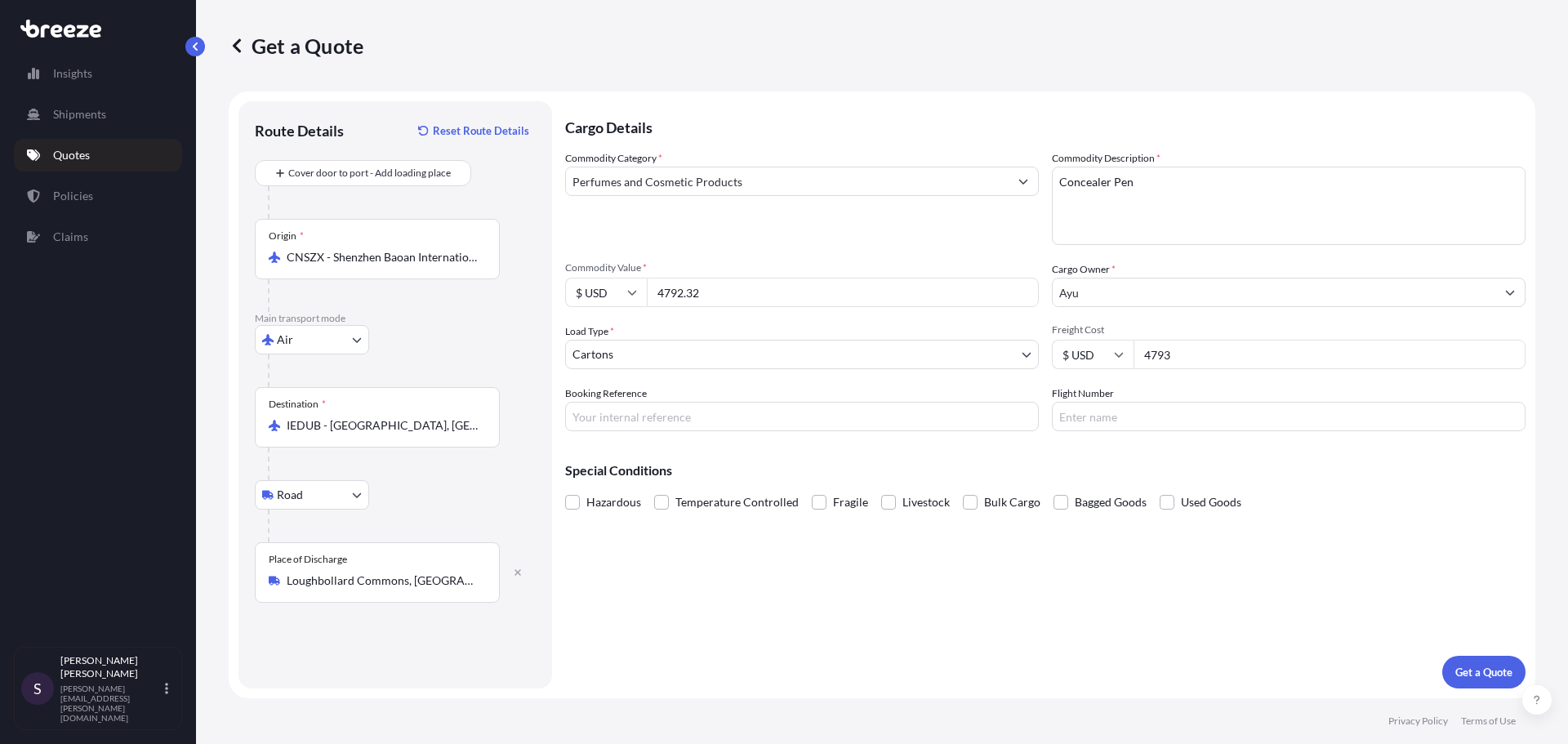
type input "4792.32"
click at [1087, 361] on input "$ USD" at bounding box center [1092, 354] width 81 height 29
click at [1091, 403] on div "€ EUR" at bounding box center [1093, 399] width 69 height 31
type input "€ EUR"
drag, startPoint x: 1171, startPoint y: 361, endPoint x: 1118, endPoint y: 359, distance: 53.0
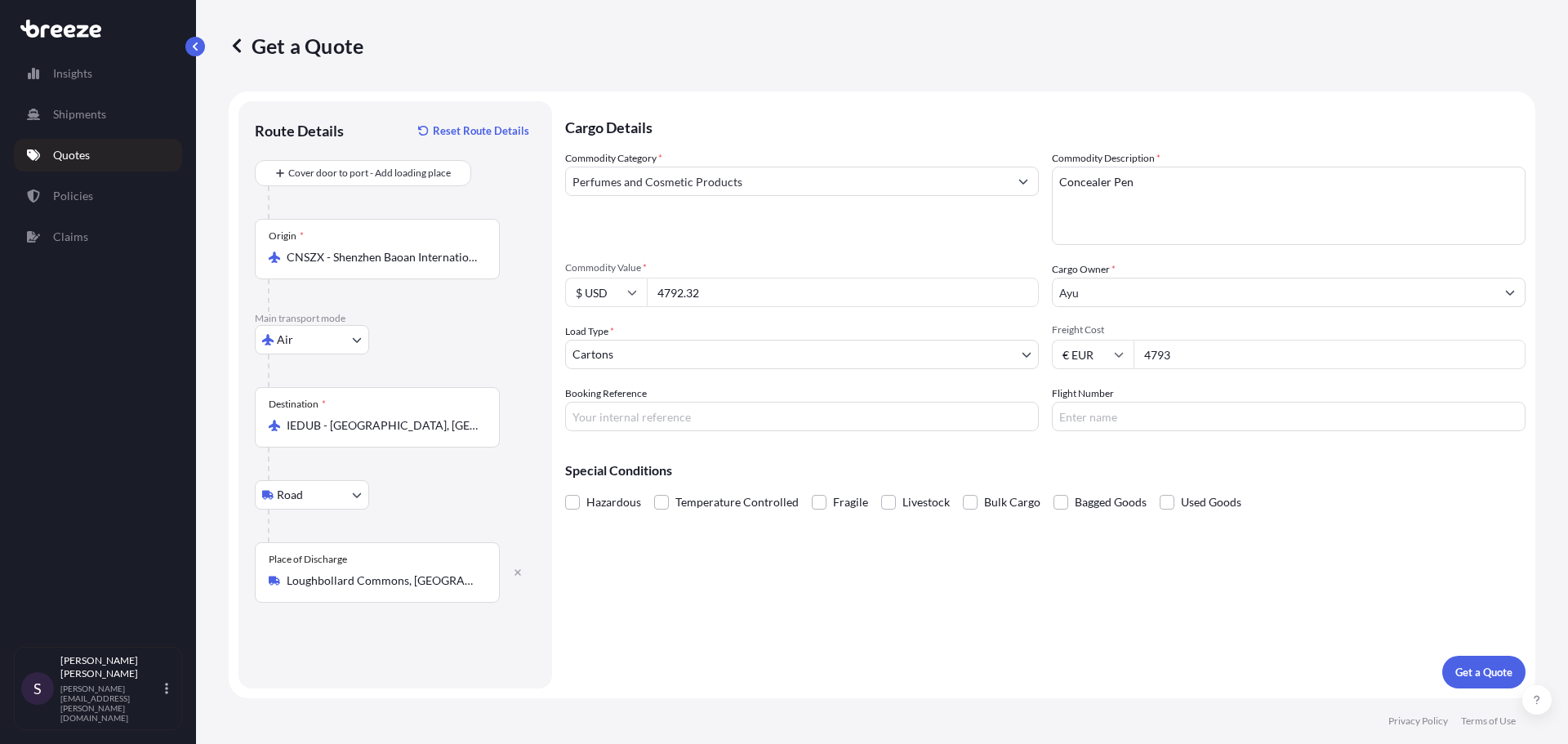
click at [1118, 359] on div "€ EUR 4793" at bounding box center [1289, 354] width 474 height 29
type input "868.75"
click at [1487, 675] on p "Get a Quote" at bounding box center [1484, 671] width 57 height 16
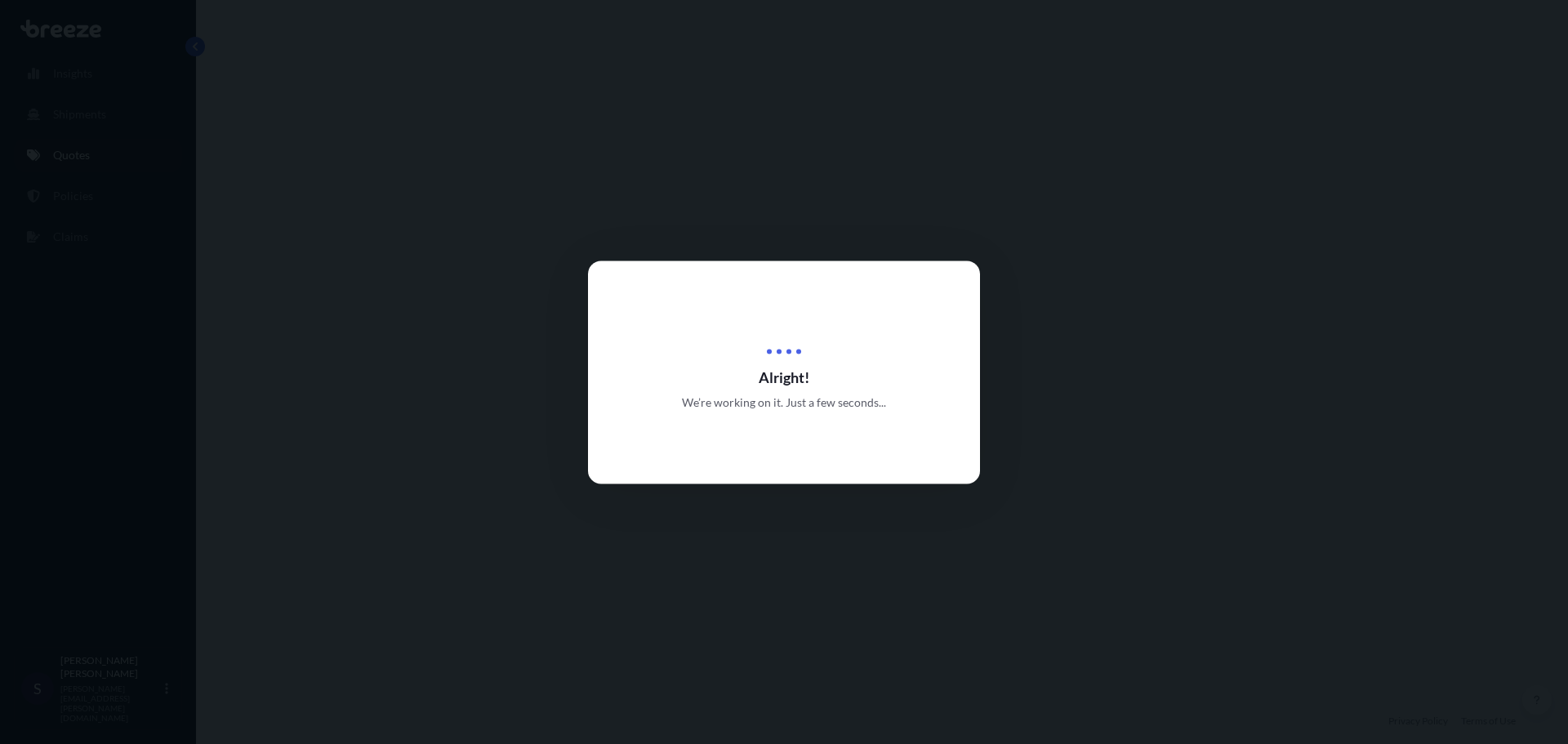
select select "Air"
select select "Road"
select select "4"
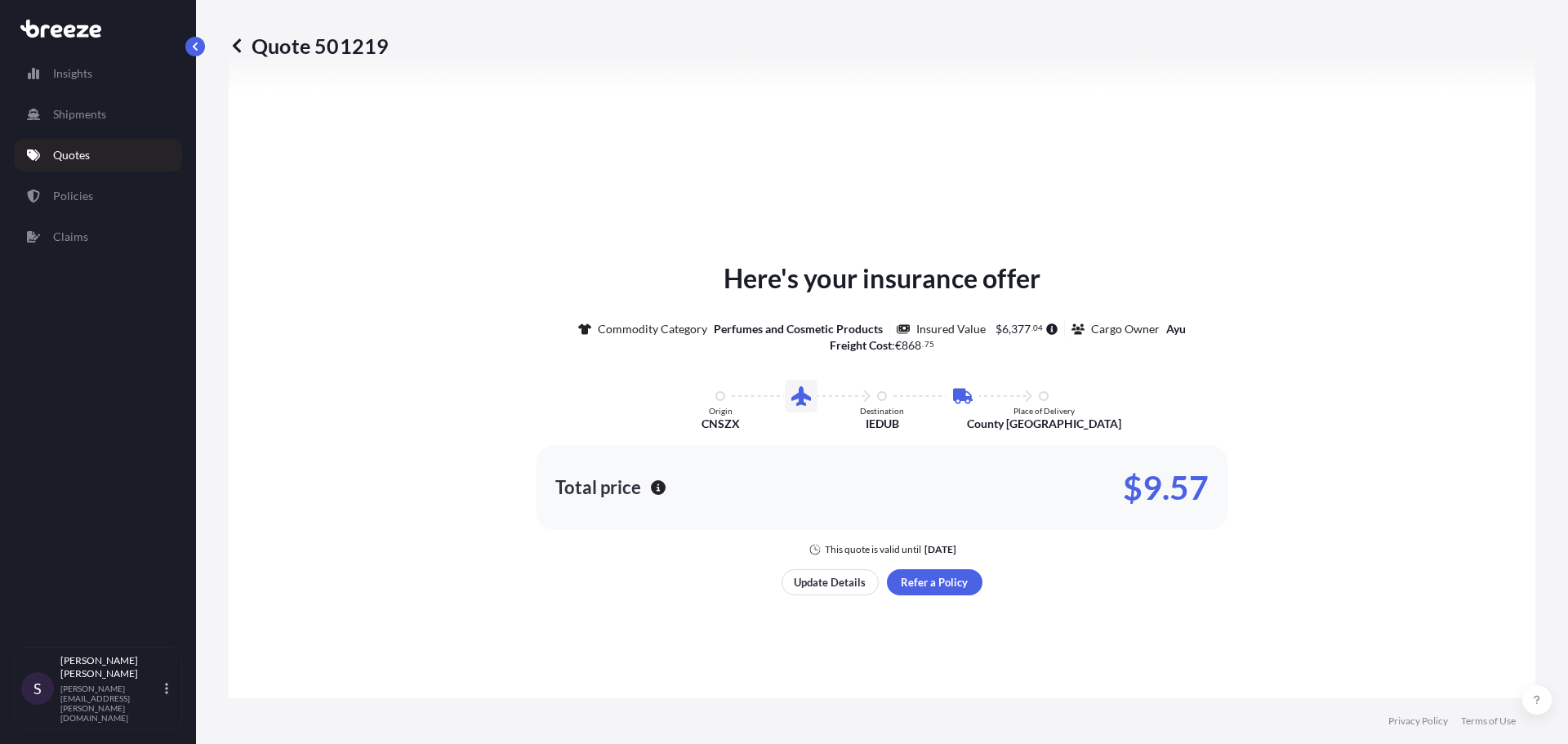
scroll to position [674, 0]
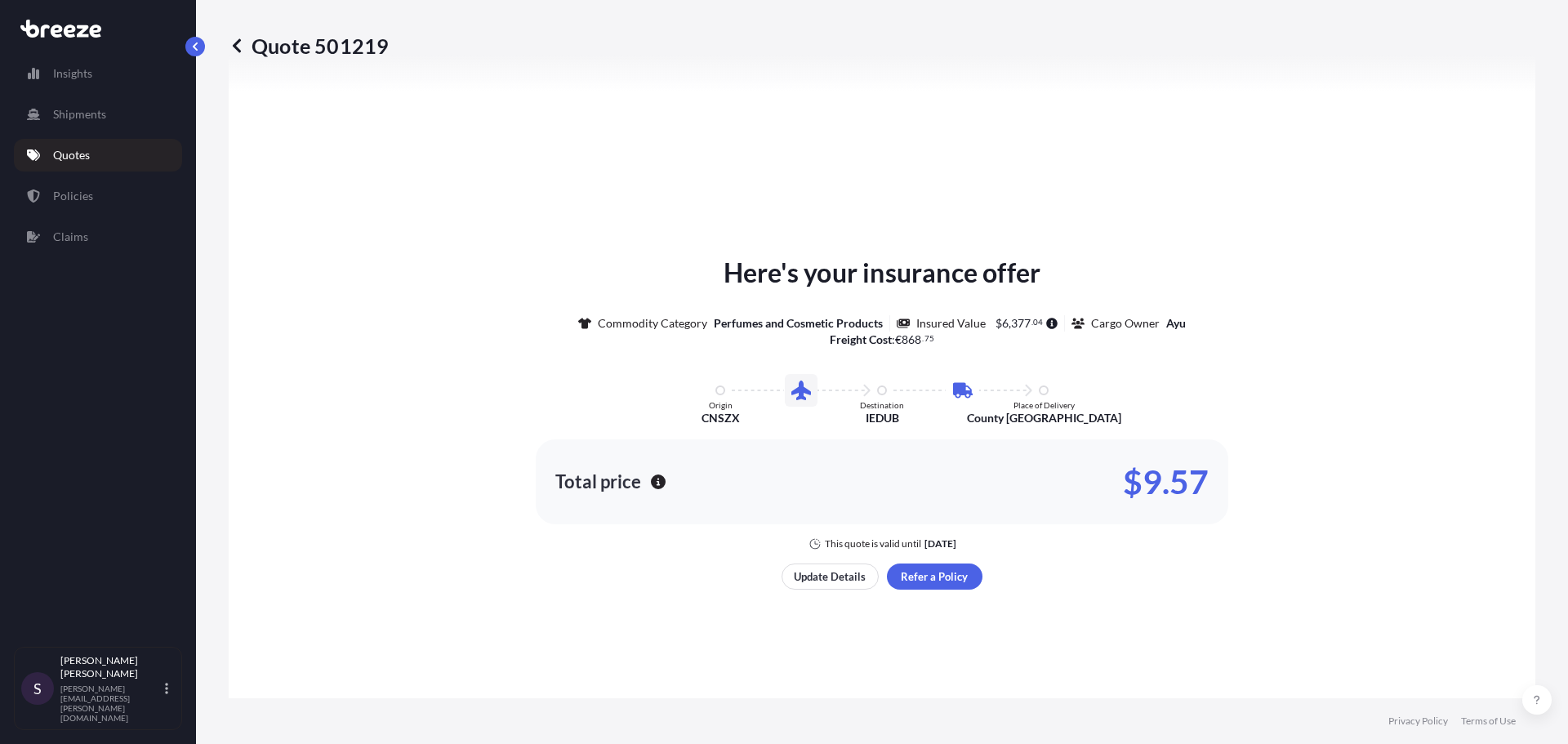
click at [1011, 326] on span "377" at bounding box center [1020, 323] width 20 height 11
click at [814, 588] on button "Update Details" at bounding box center [830, 576] width 97 height 26
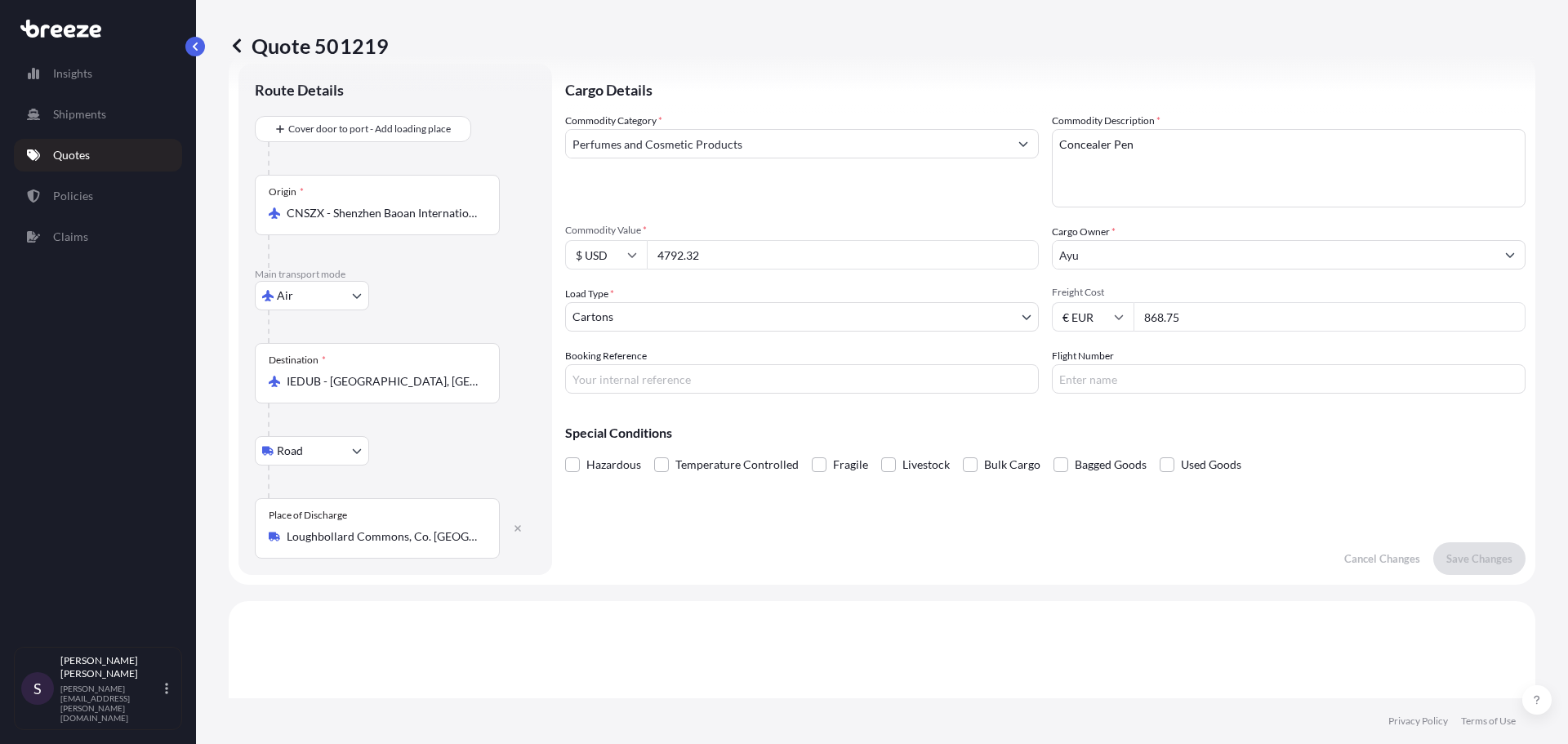
scroll to position [26, 0]
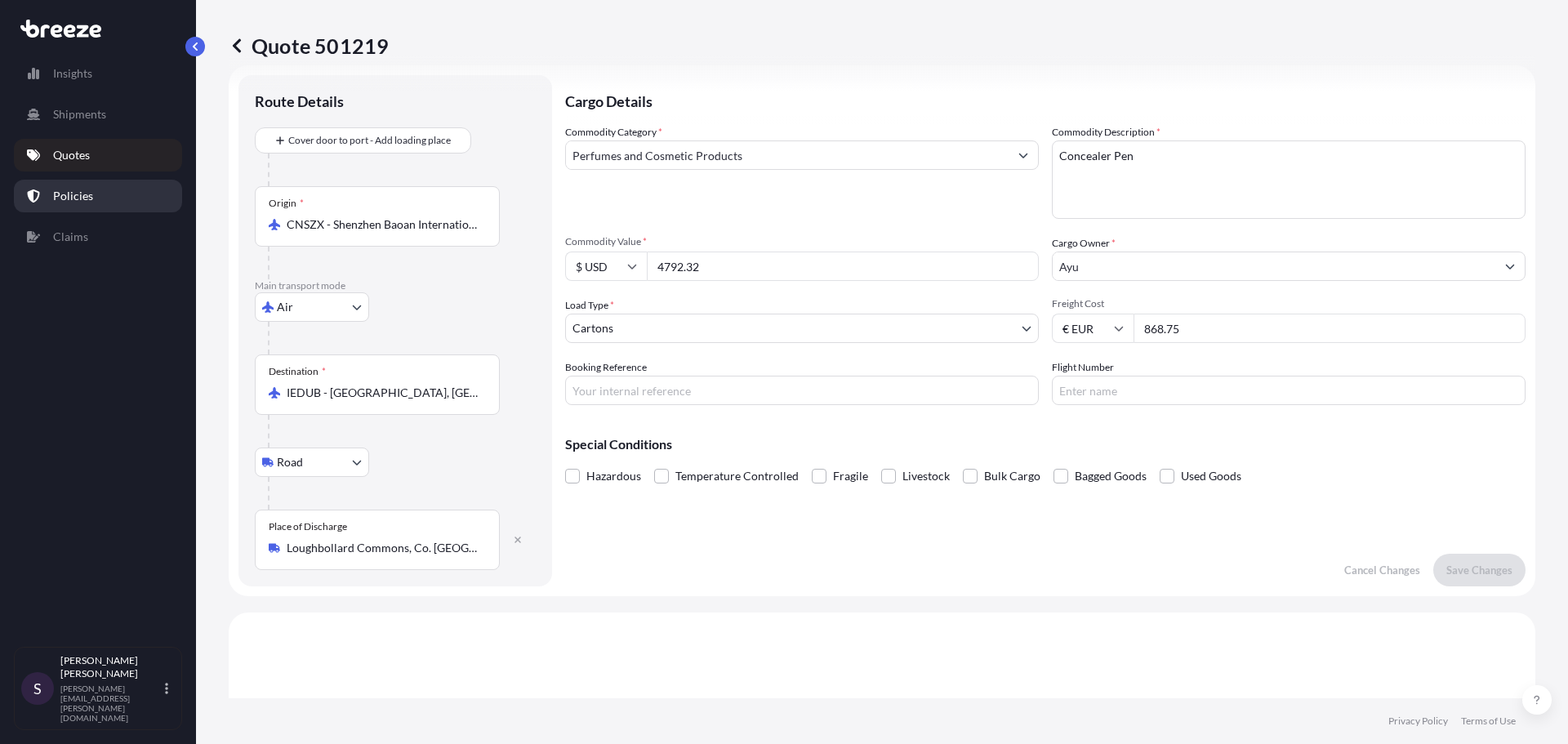
click at [87, 187] on link "Policies" at bounding box center [98, 196] width 168 height 33
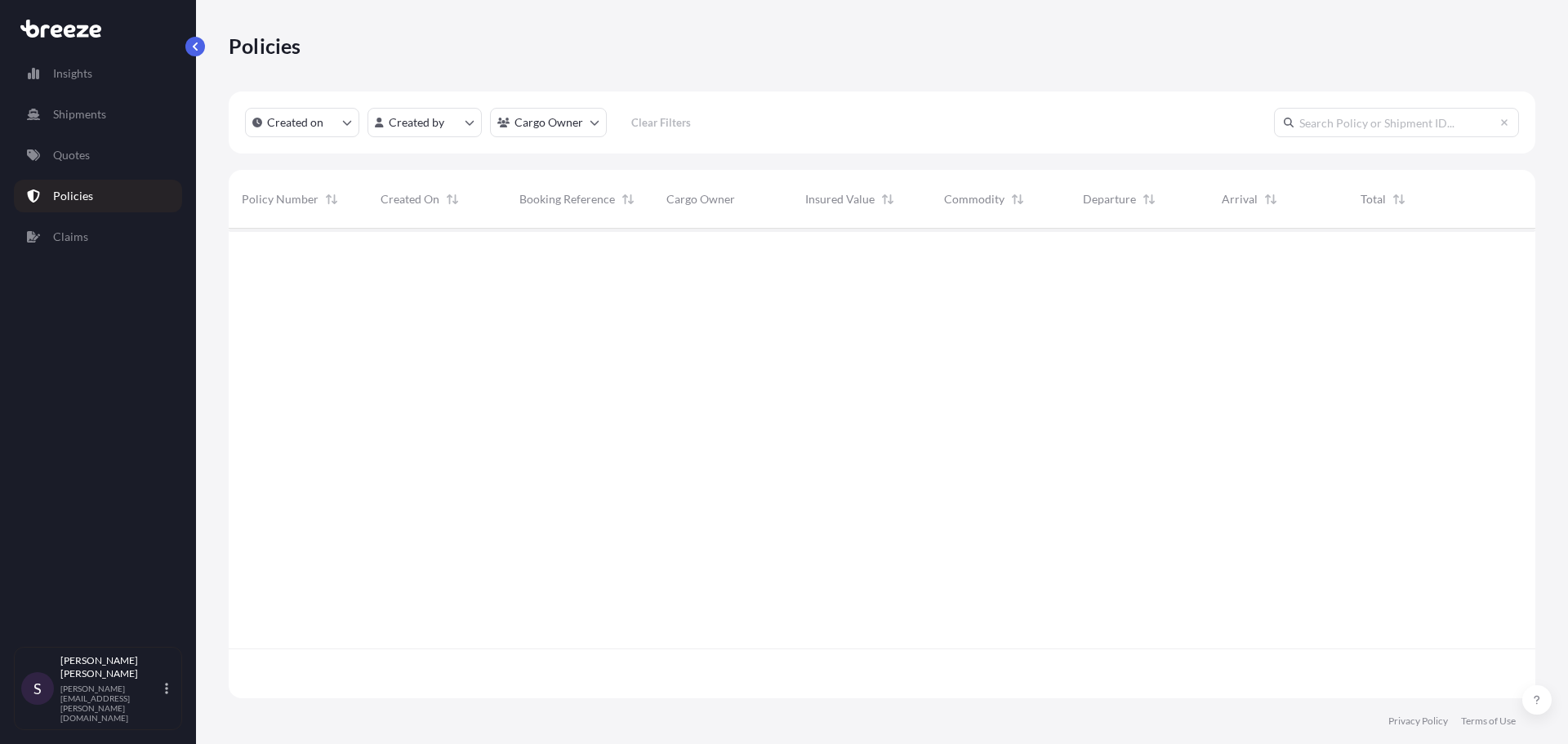
scroll to position [466, 1295]
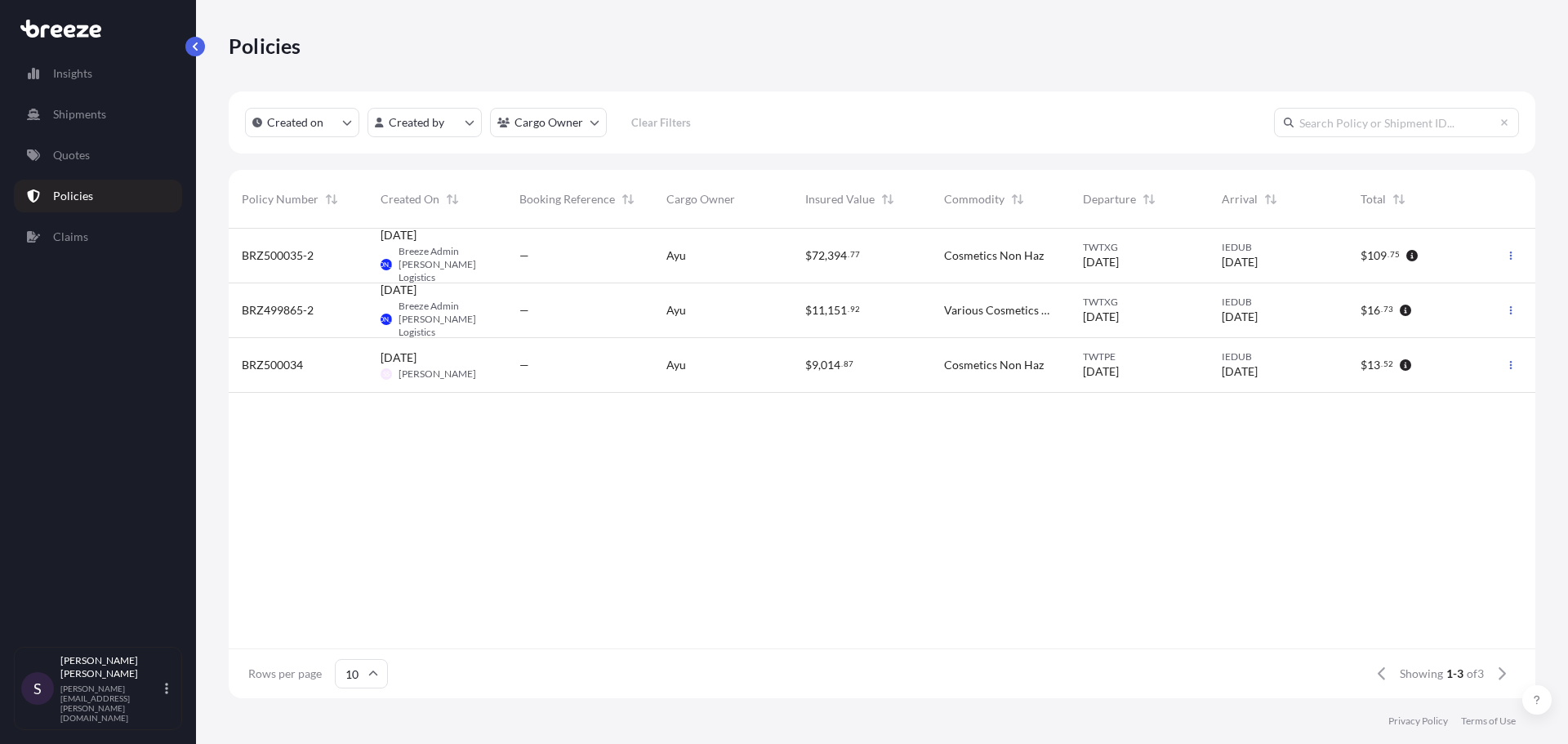
click at [99, 171] on div "Insights Shipments Quotes Policies Claims" at bounding box center [98, 345] width 168 height 604
click at [97, 162] on link "Quotes" at bounding box center [98, 155] width 168 height 33
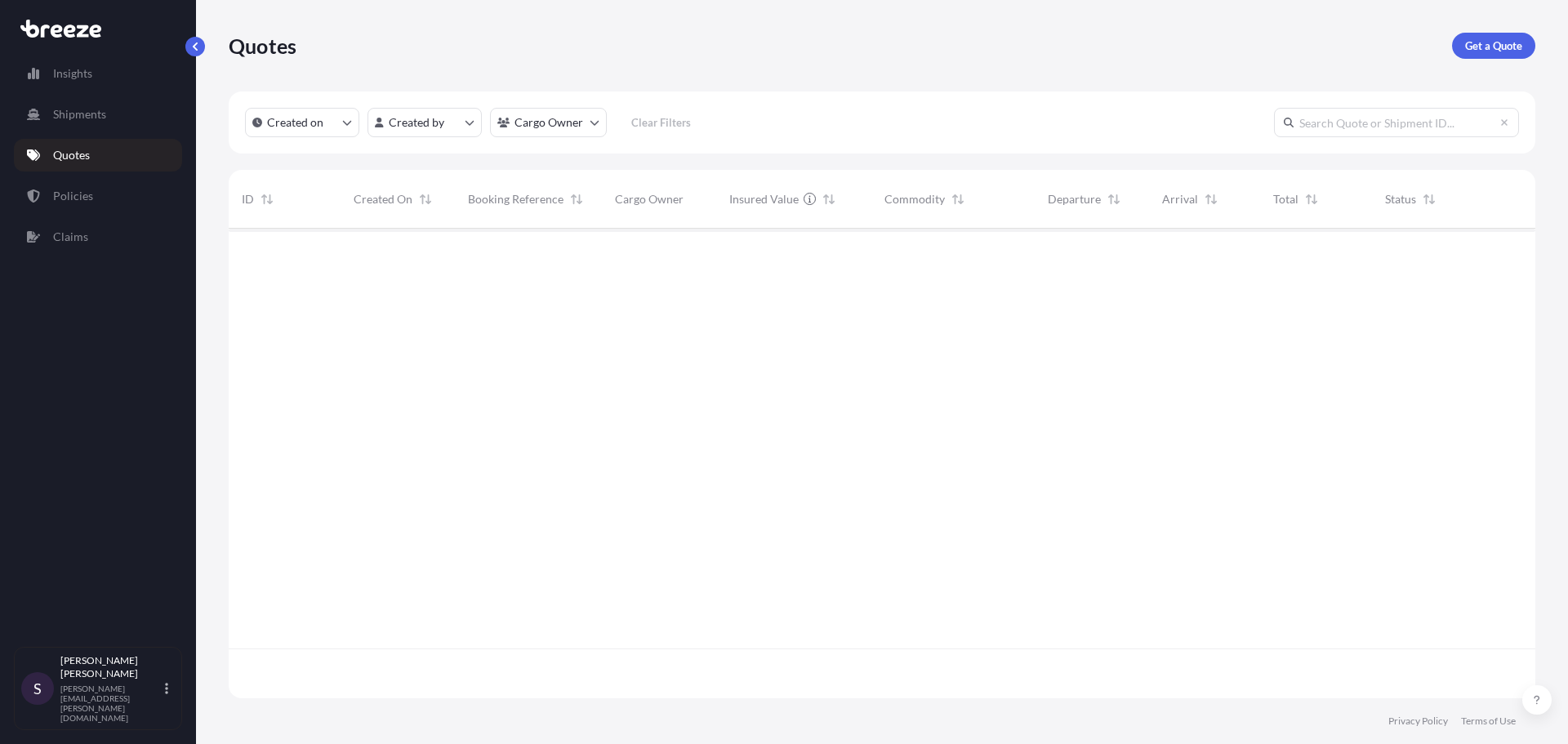
scroll to position [466, 1295]
click at [90, 195] on p "Policies" at bounding box center [73, 195] width 40 height 16
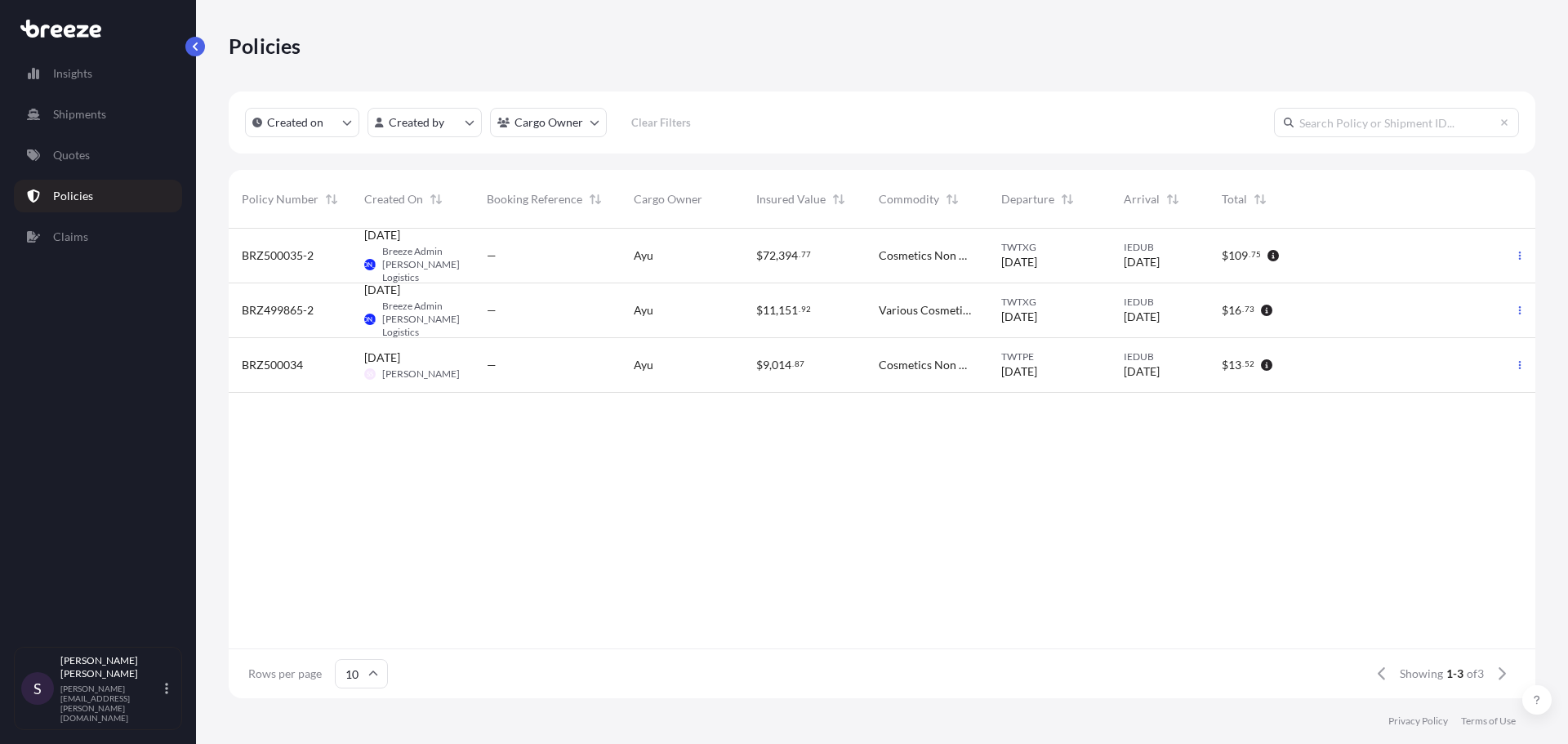
scroll to position [466, 1295]
